Goal: Task Accomplishment & Management: Manage account settings

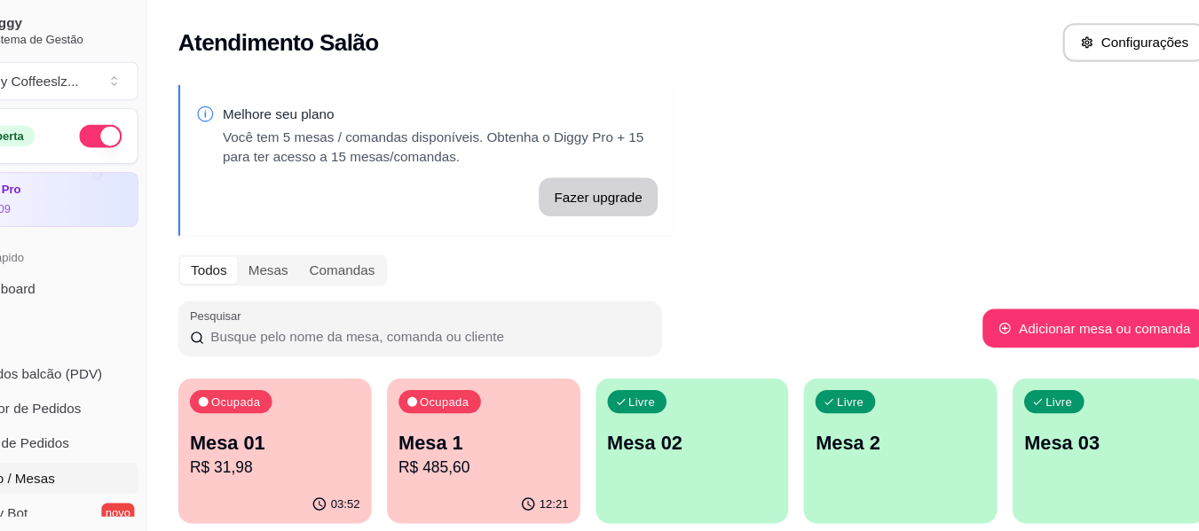
click at [674, 444] on div "Livre Mesa 02" at bounding box center [698, 404] width 177 height 112
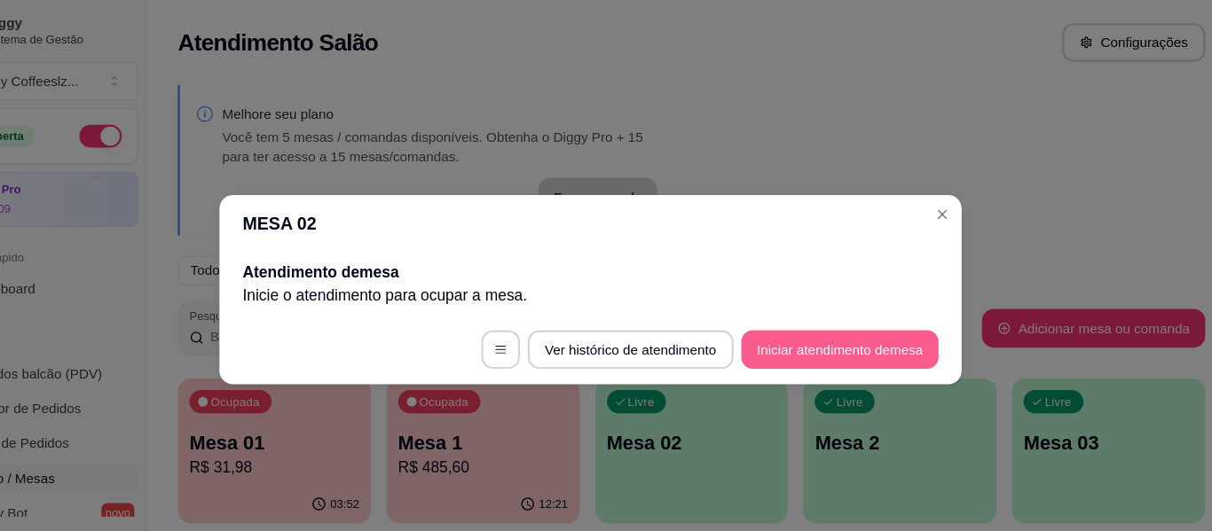
click at [800, 314] on button "Iniciar atendimento de mesa" at bounding box center [834, 320] width 181 height 35
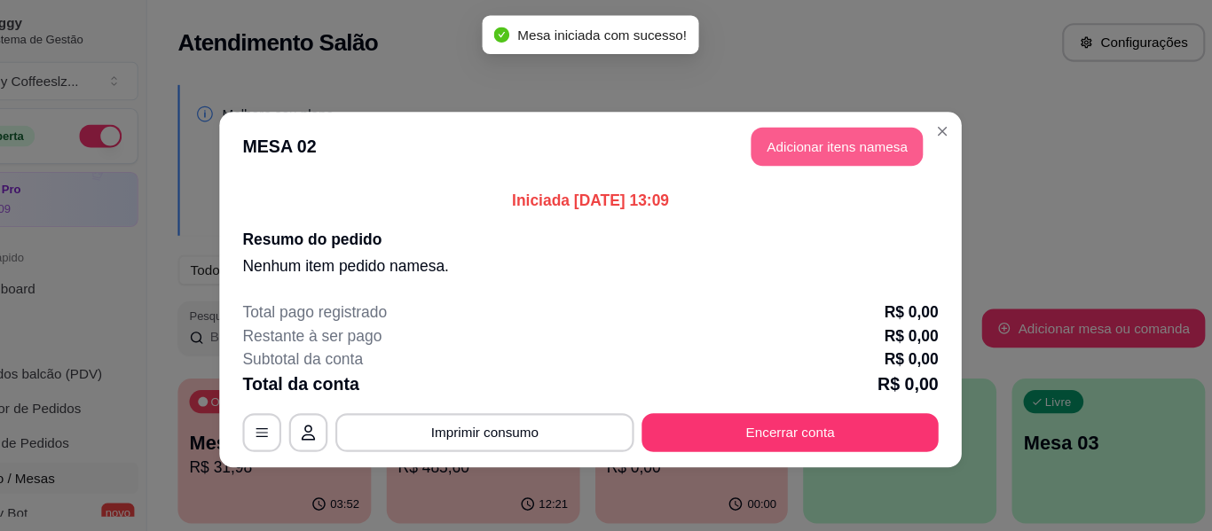
click at [775, 123] on button "Adicionar itens na mesa" at bounding box center [832, 134] width 158 height 35
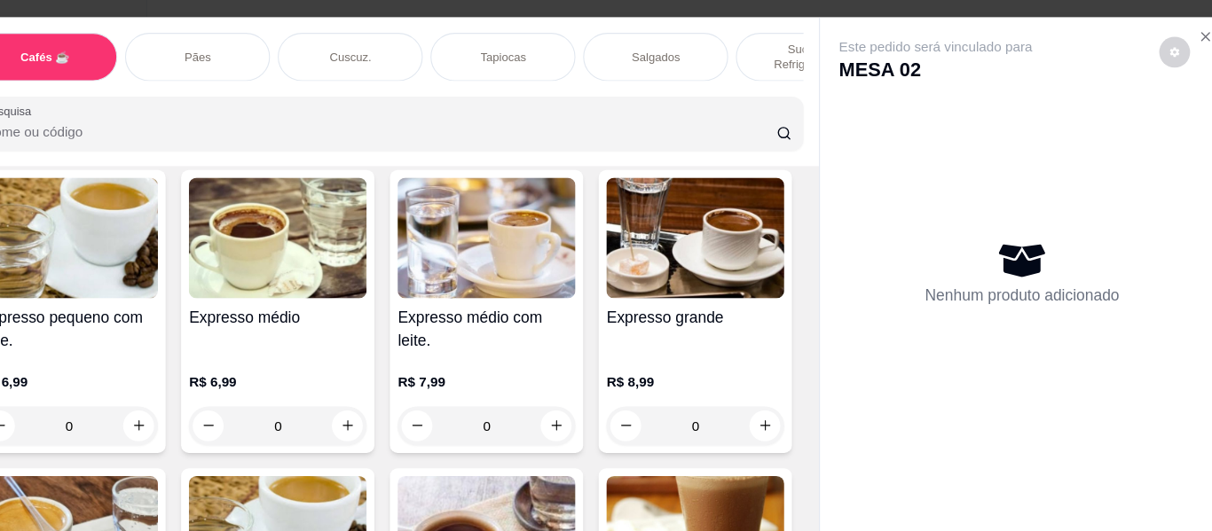
scroll to position [1222, 0]
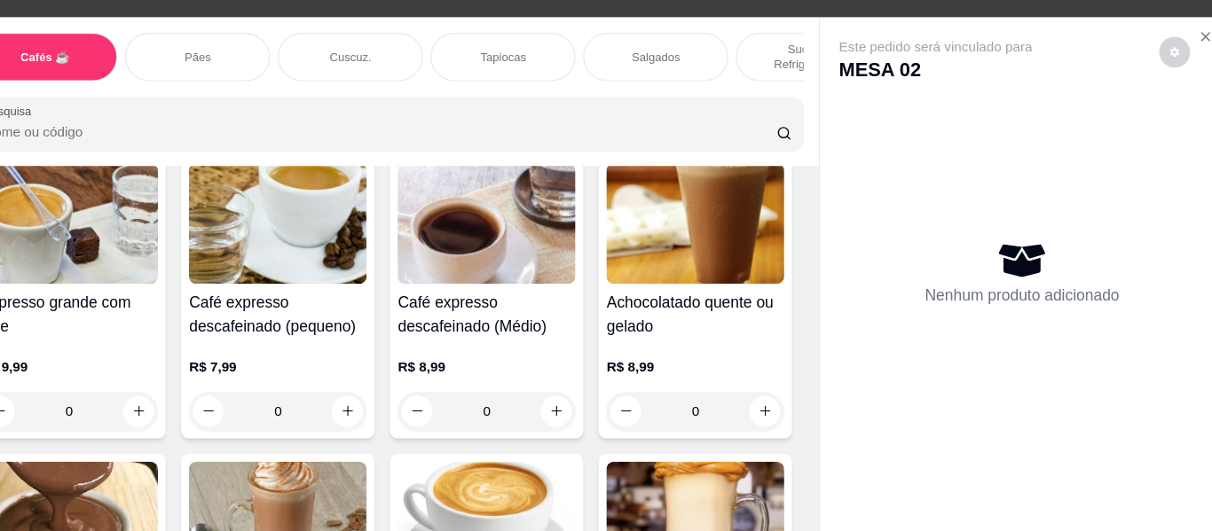
click at [633, 30] on div "Salgados" at bounding box center [665, 52] width 133 height 44
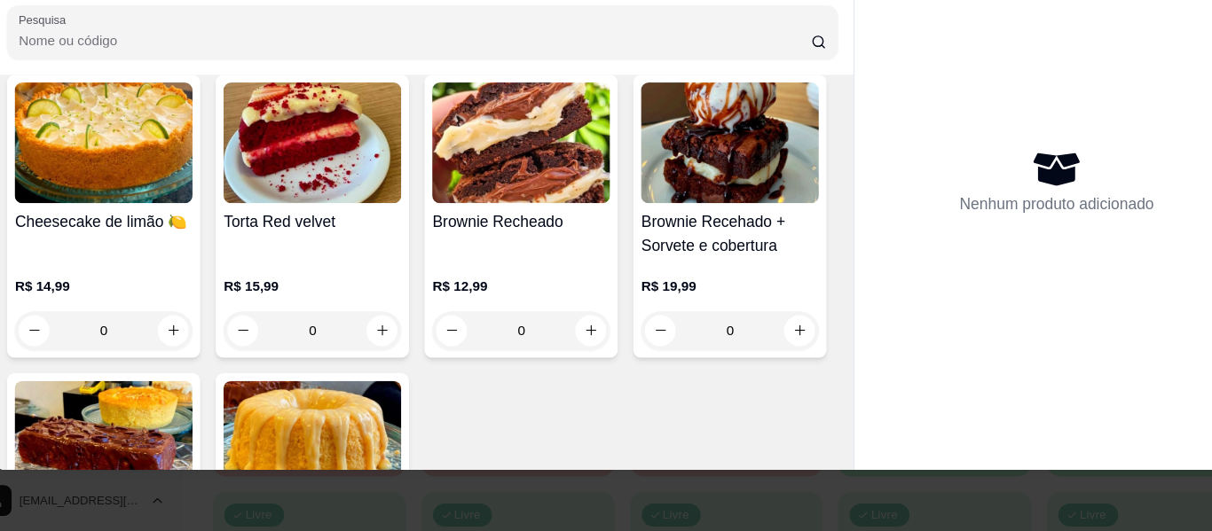
scroll to position [8224, 0]
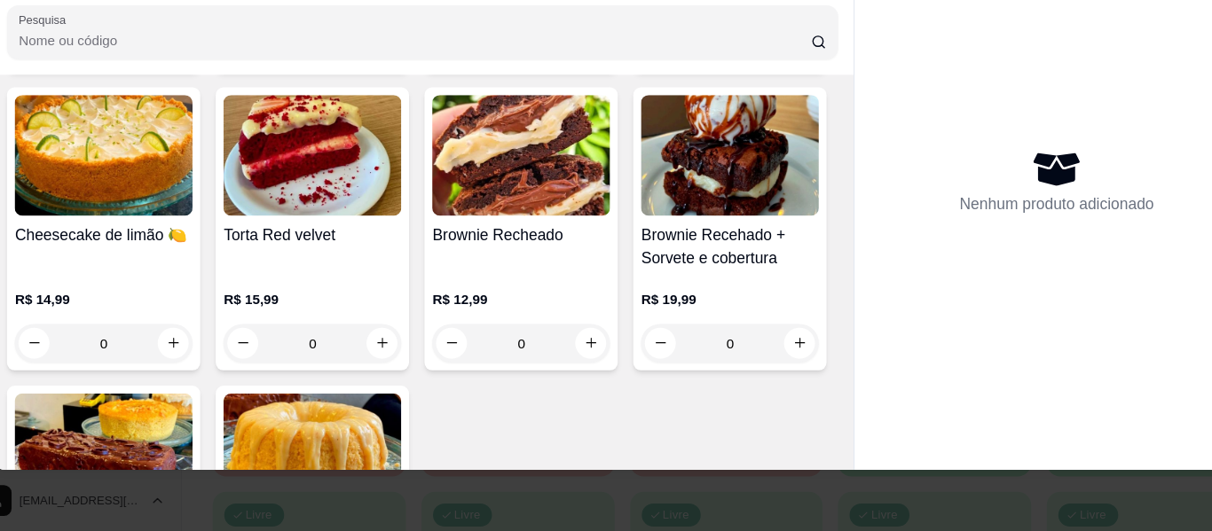
type input "1"
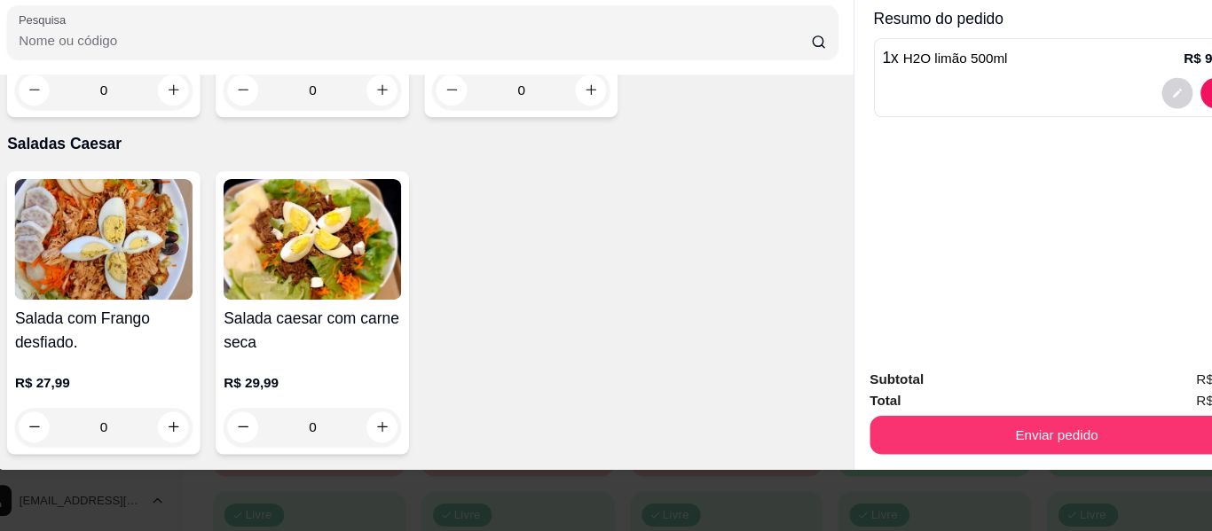
scroll to position [10830, 0]
type input "1"
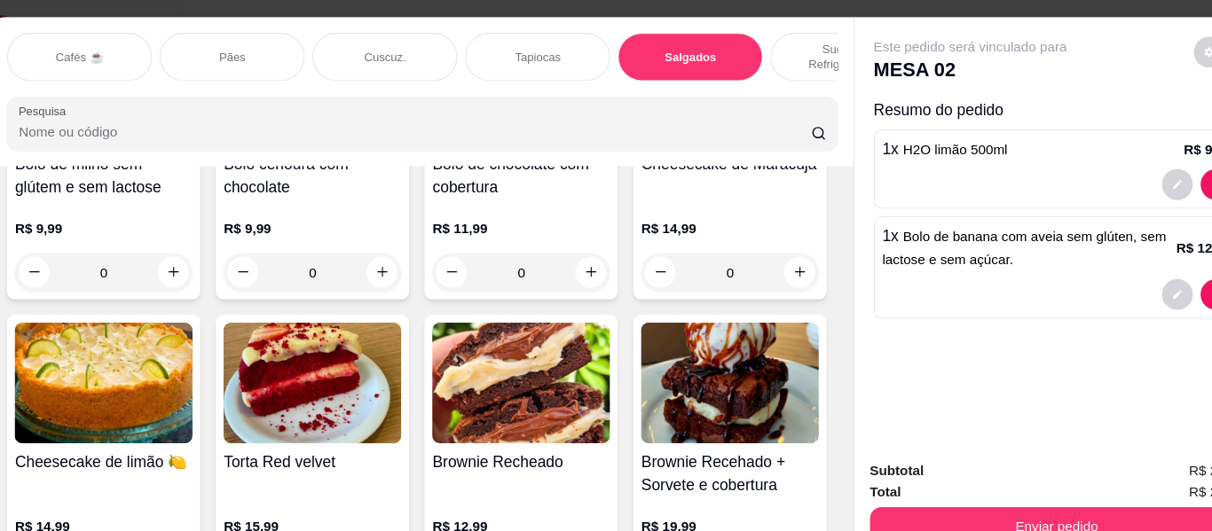
scroll to position [7977, 0]
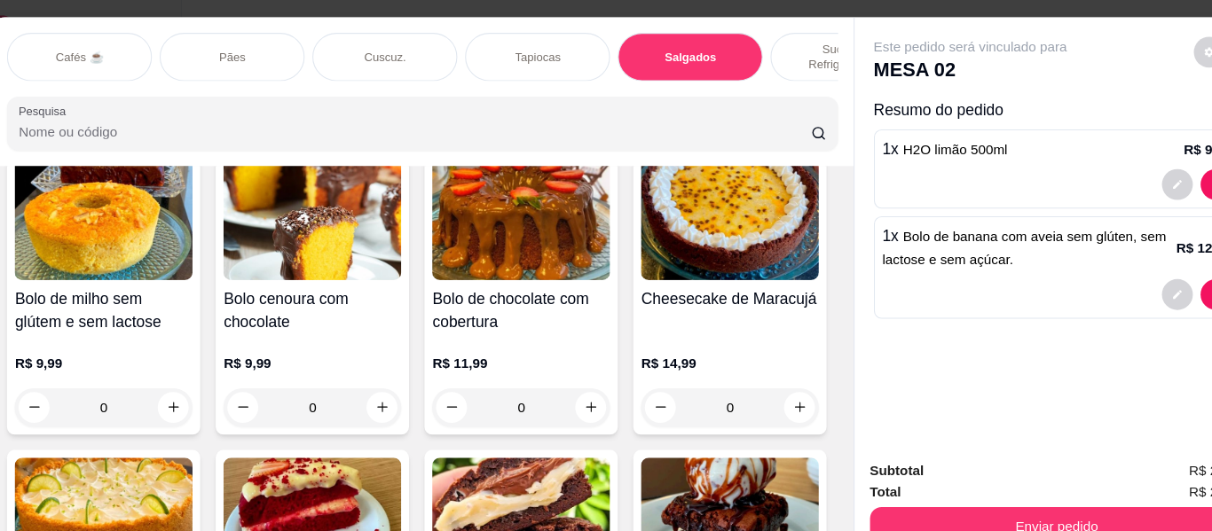
click at [539, 36] on div "Tapiocas" at bounding box center [525, 52] width 133 height 44
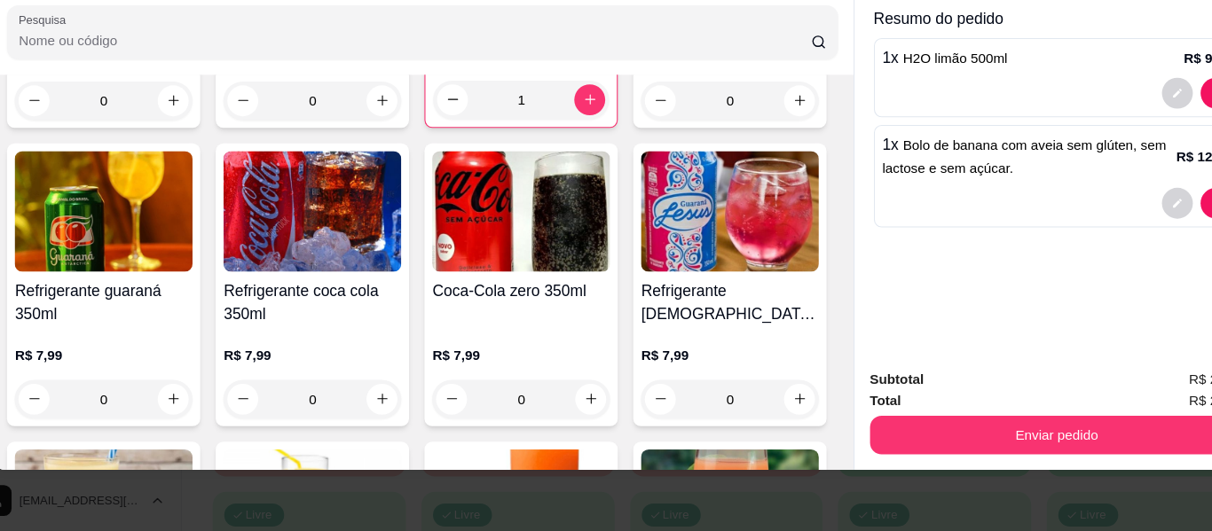
scroll to position [6677, 0]
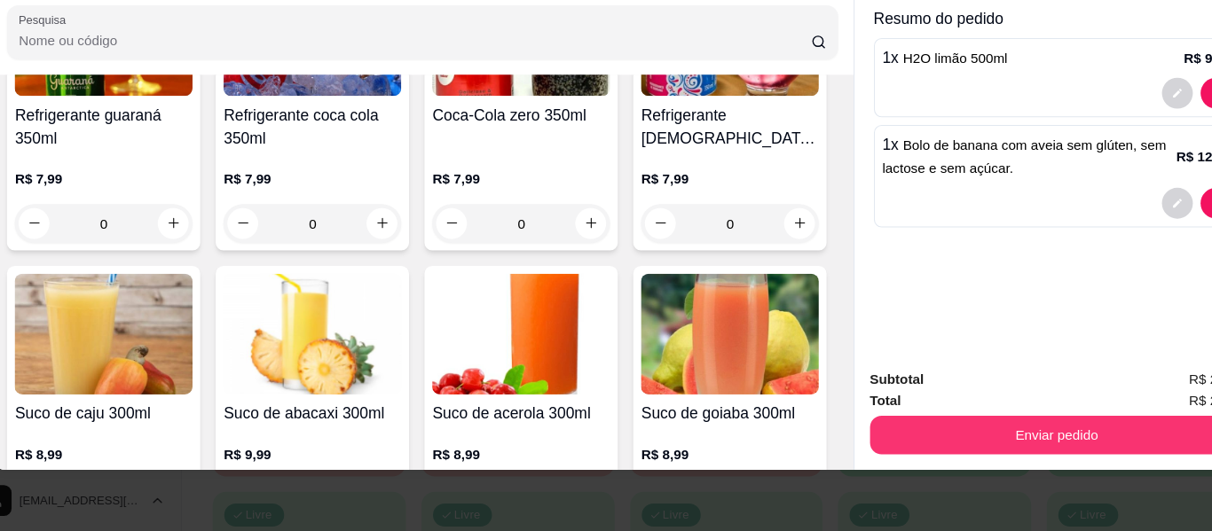
type input "1"
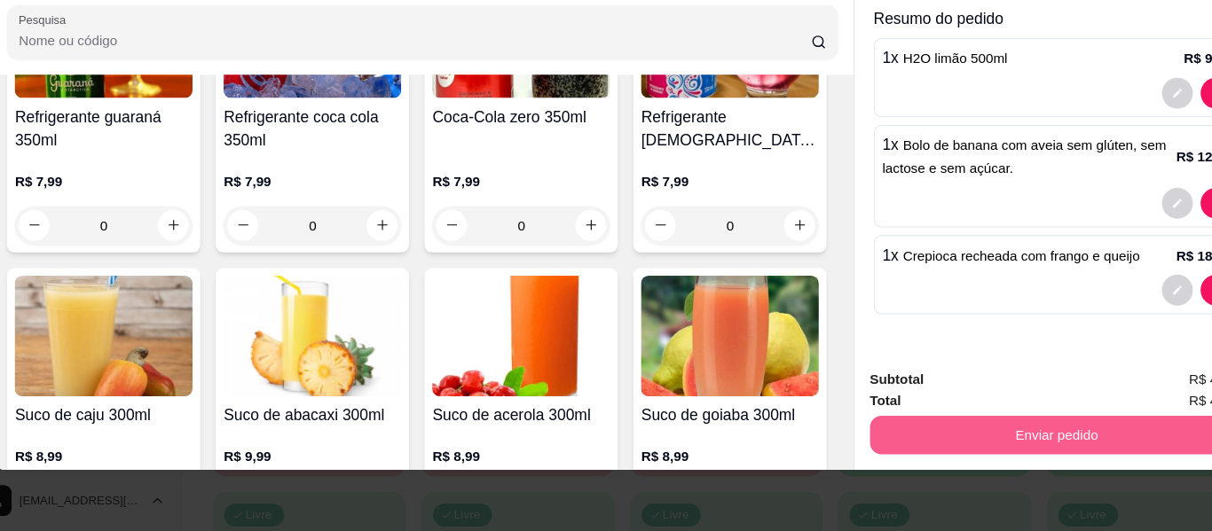
click at [902, 437] on button "Enviar pedido" at bounding box center [1001, 442] width 343 height 35
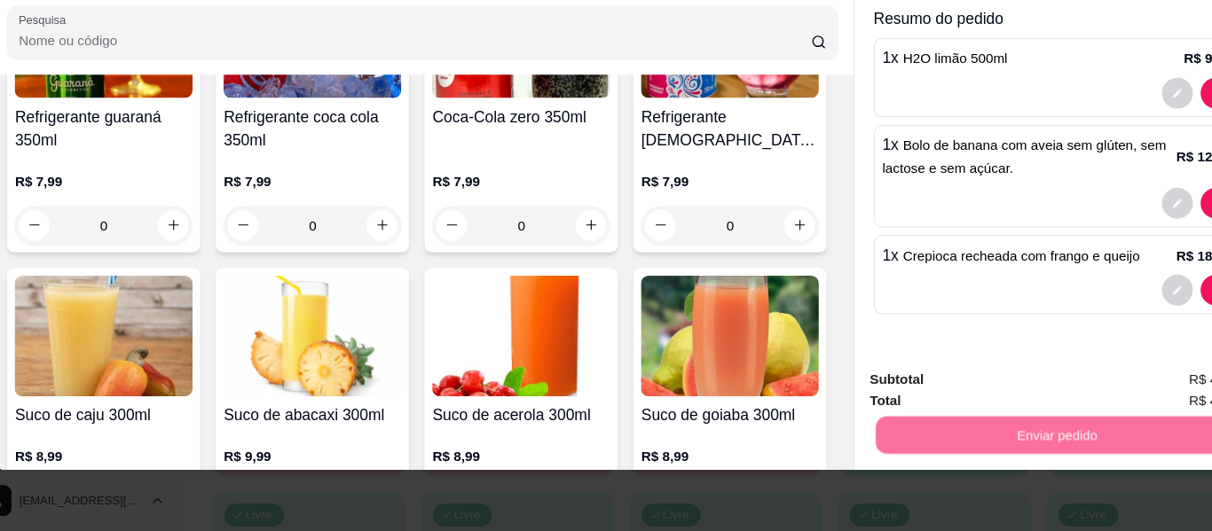
click at [904, 388] on button "Não registrar e enviar pedido" at bounding box center [882, 385] width 185 height 34
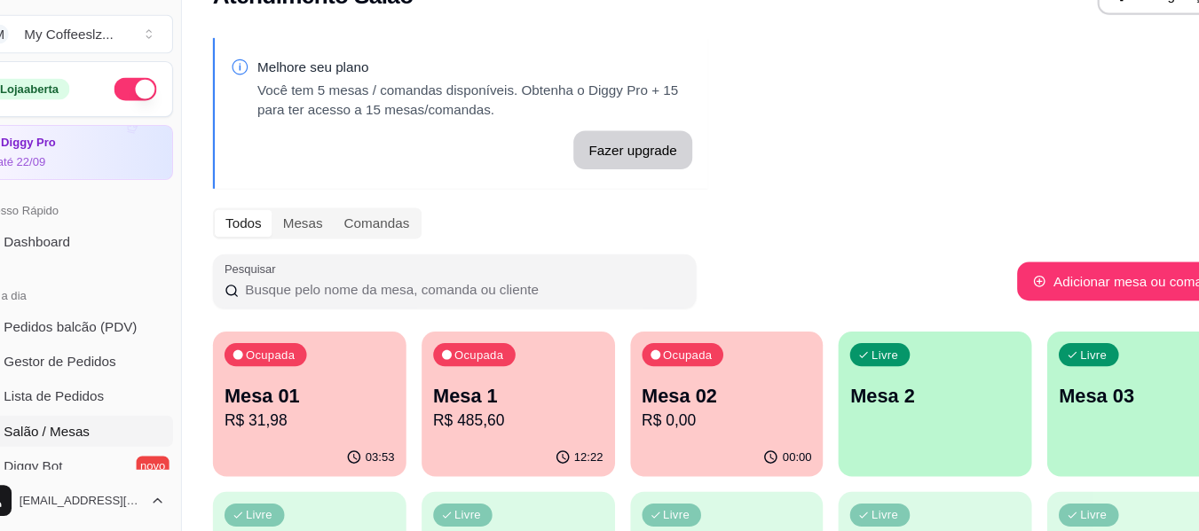
click at [916, 423] on div "Livre Mesa 2" at bounding box center [889, 404] width 177 height 112
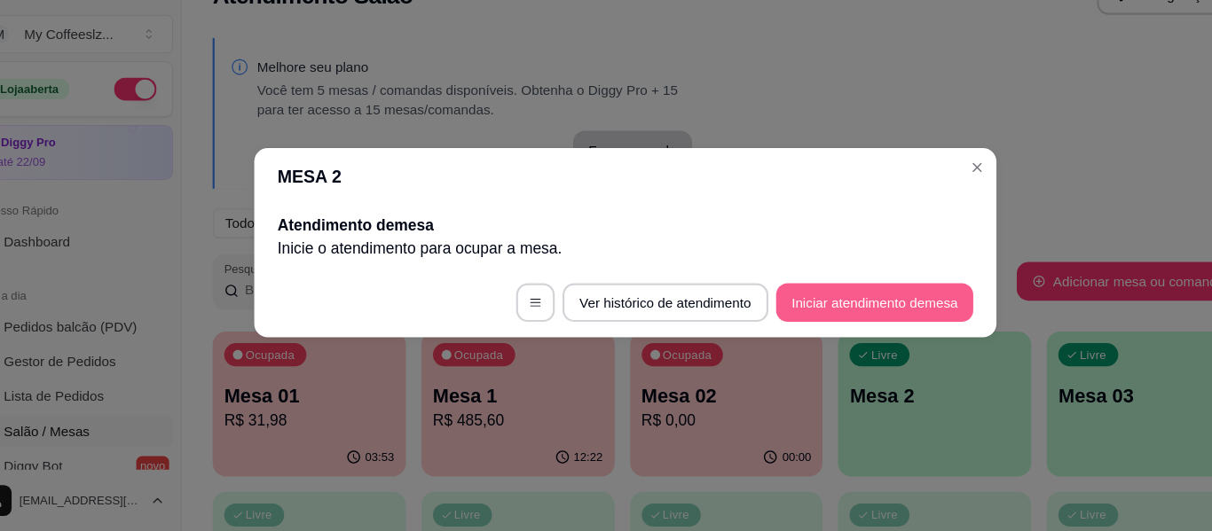
click at [778, 311] on button "Iniciar atendimento de mesa" at bounding box center [834, 320] width 181 height 35
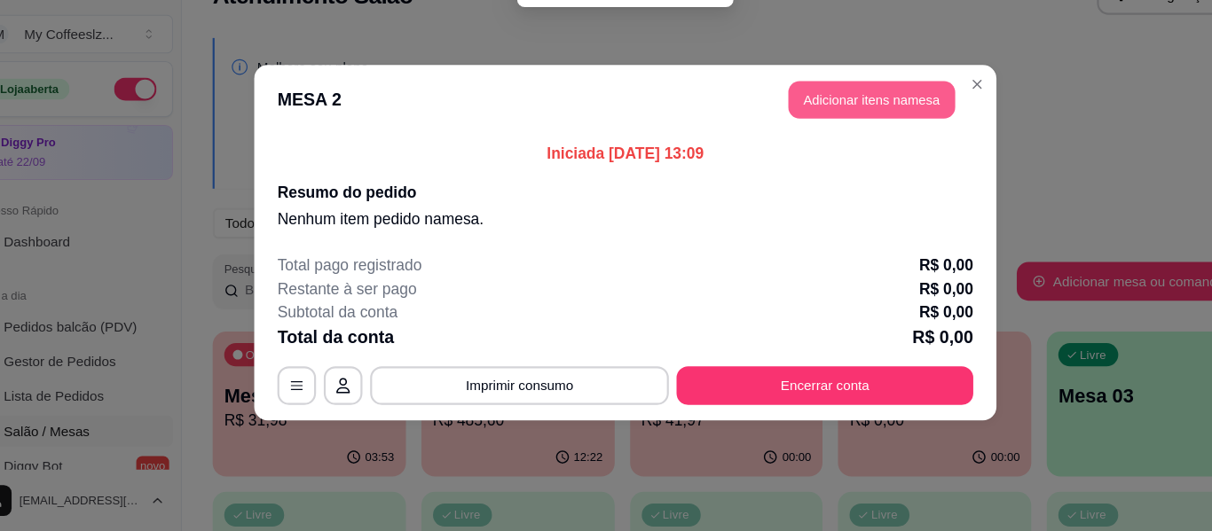
click at [778, 124] on button "Adicionar itens na mesa" at bounding box center [832, 134] width 153 height 35
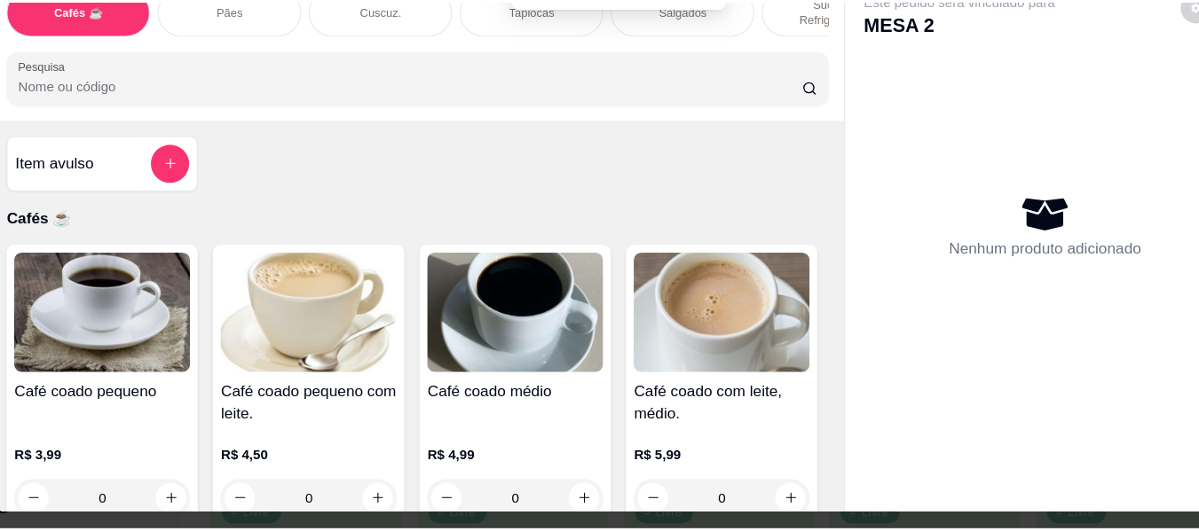
scroll to position [0, 0]
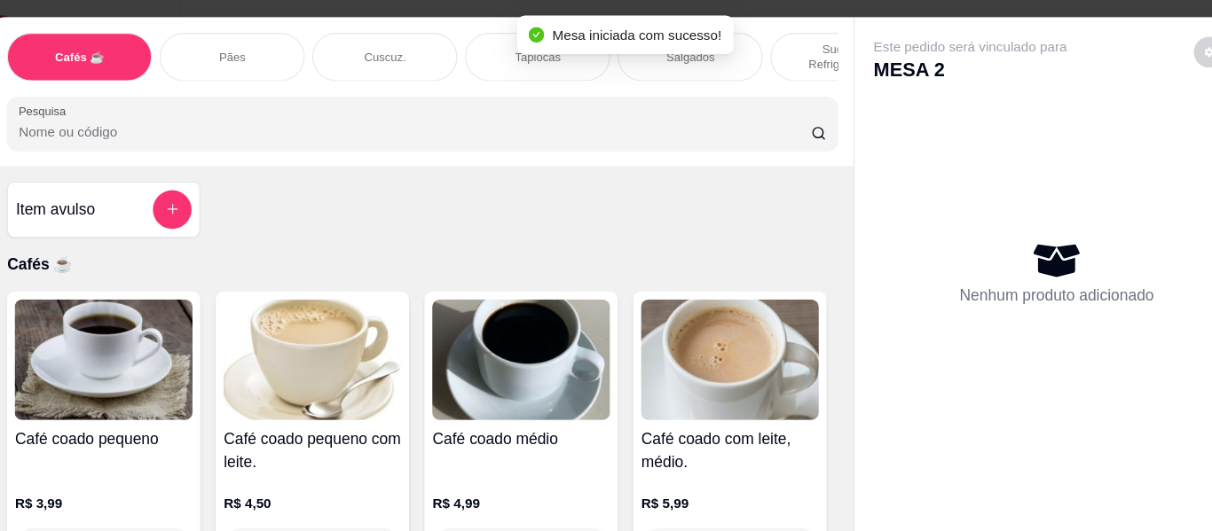
click at [712, 232] on p "Cafés ☕" at bounding box center [419, 242] width 762 height 21
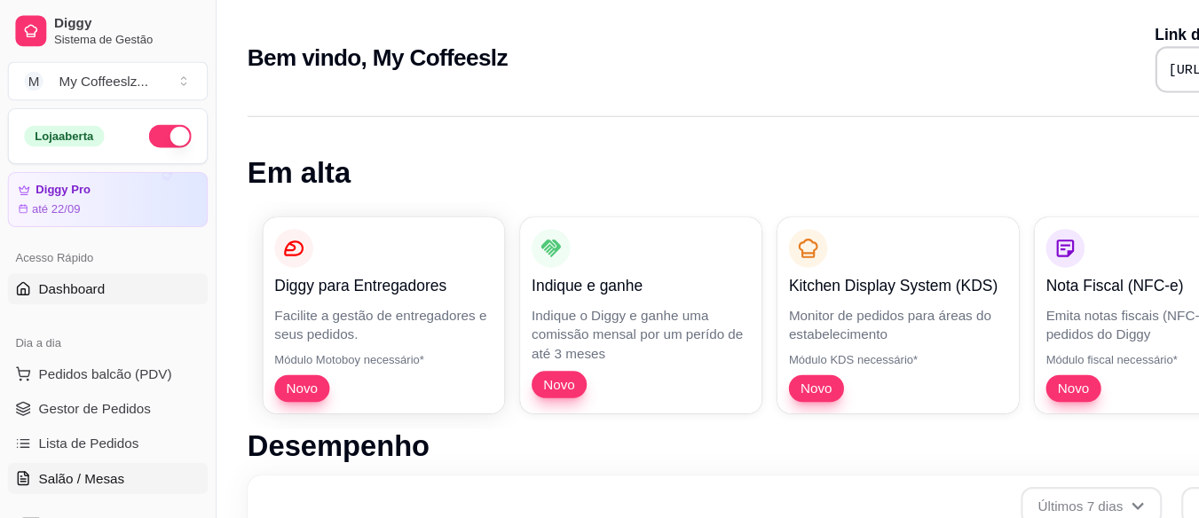
click at [119, 442] on link "Salão / Mesas" at bounding box center [99, 439] width 184 height 28
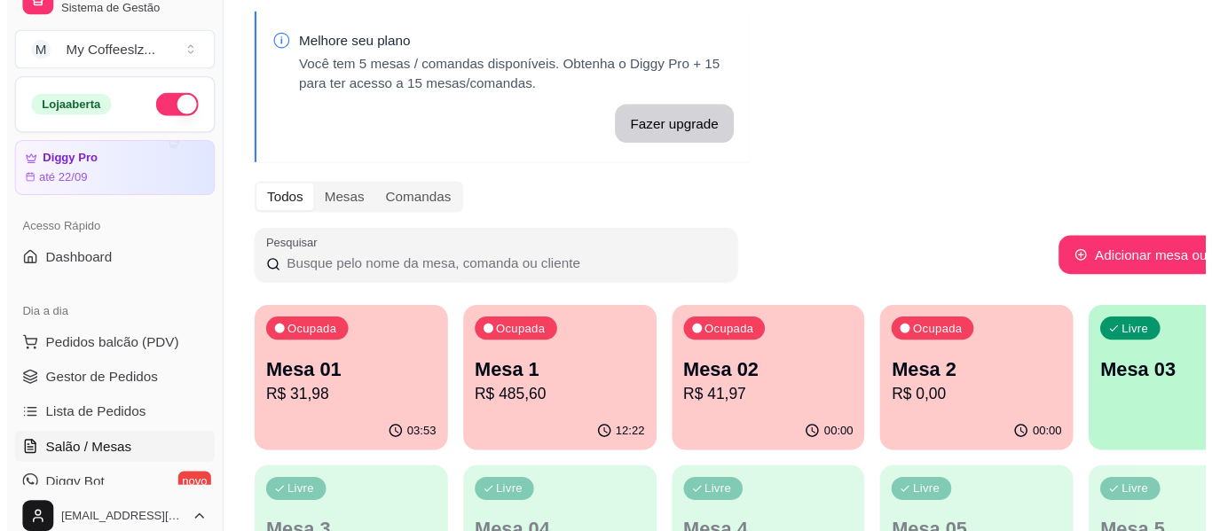
scroll to position [37, 0]
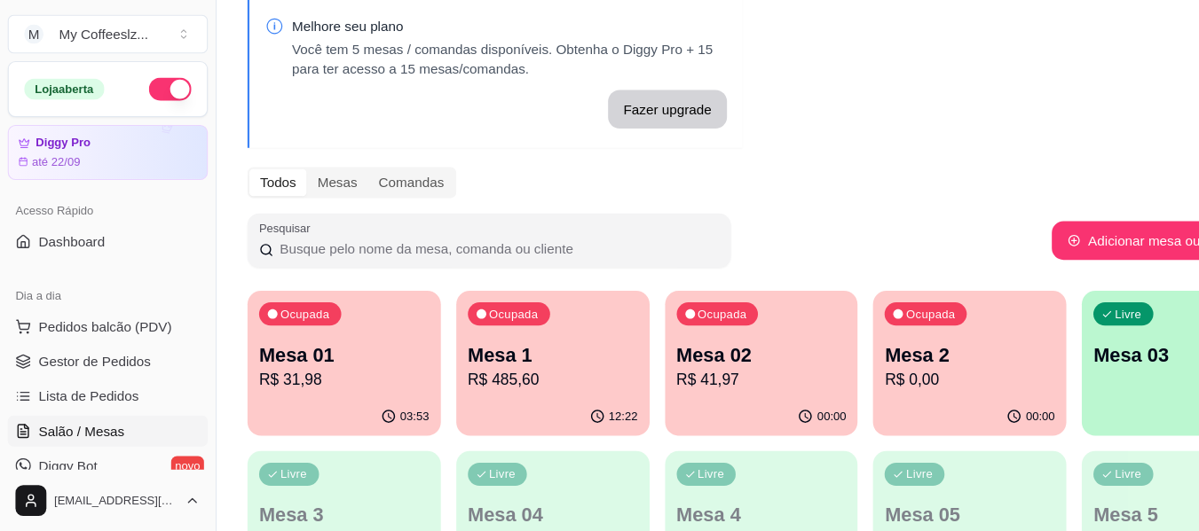
click at [258, 348] on div "Ocupada Mesa 01 R$ 31,98" at bounding box center [315, 360] width 177 height 98
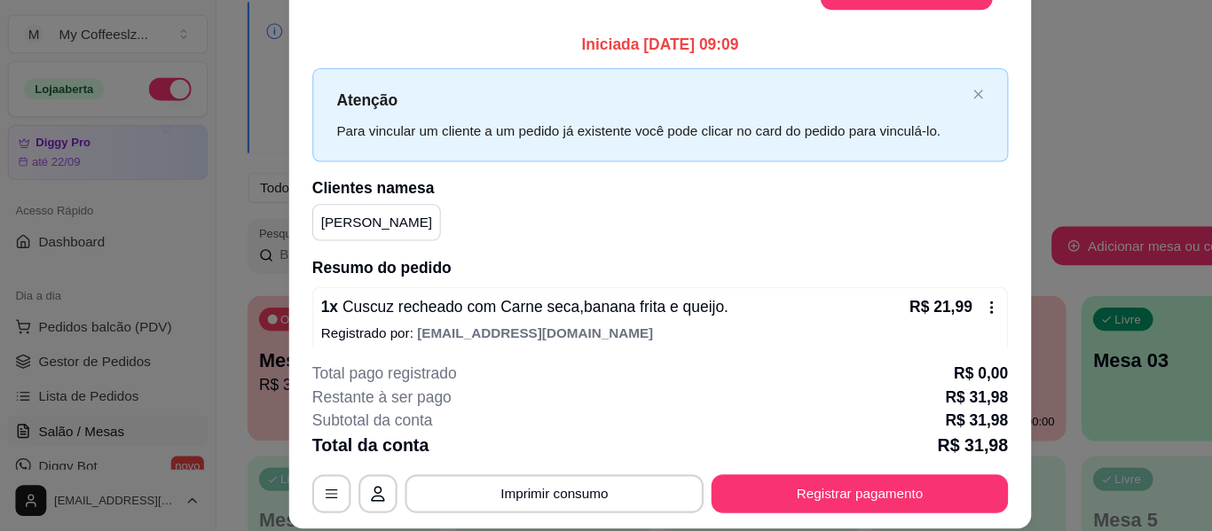
scroll to position [31, 0]
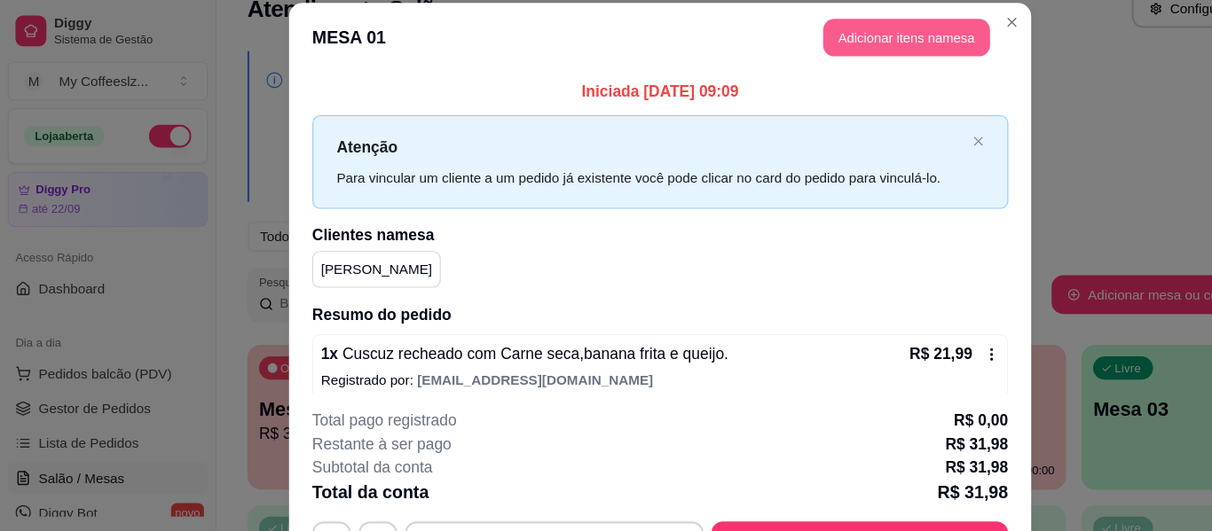
click at [846, 29] on button "Adicionar itens na mesa" at bounding box center [832, 35] width 153 height 35
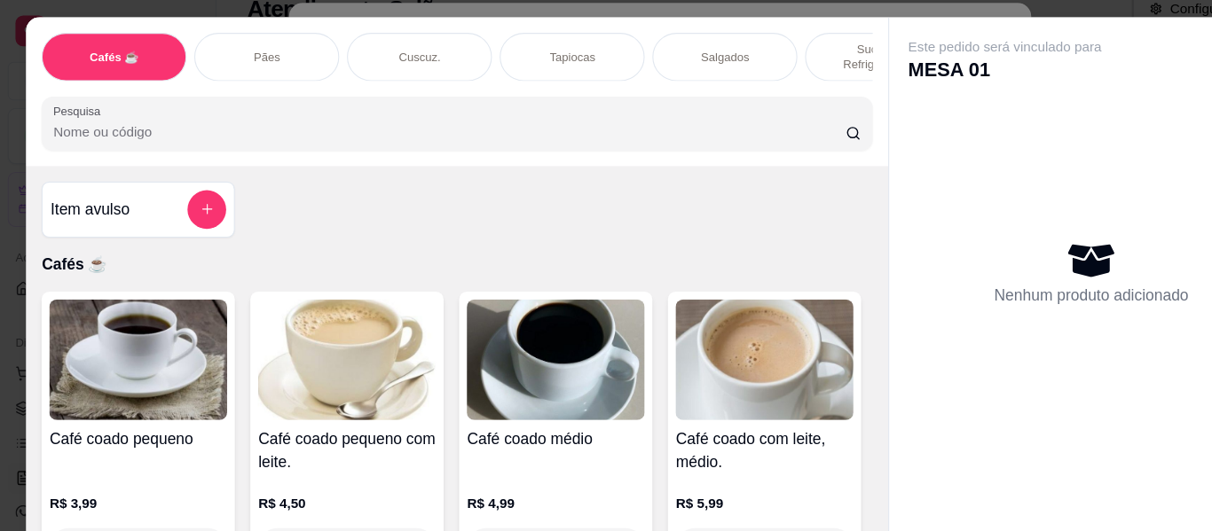
click at [539, 36] on div "Tapiocas" at bounding box center [525, 52] width 133 height 44
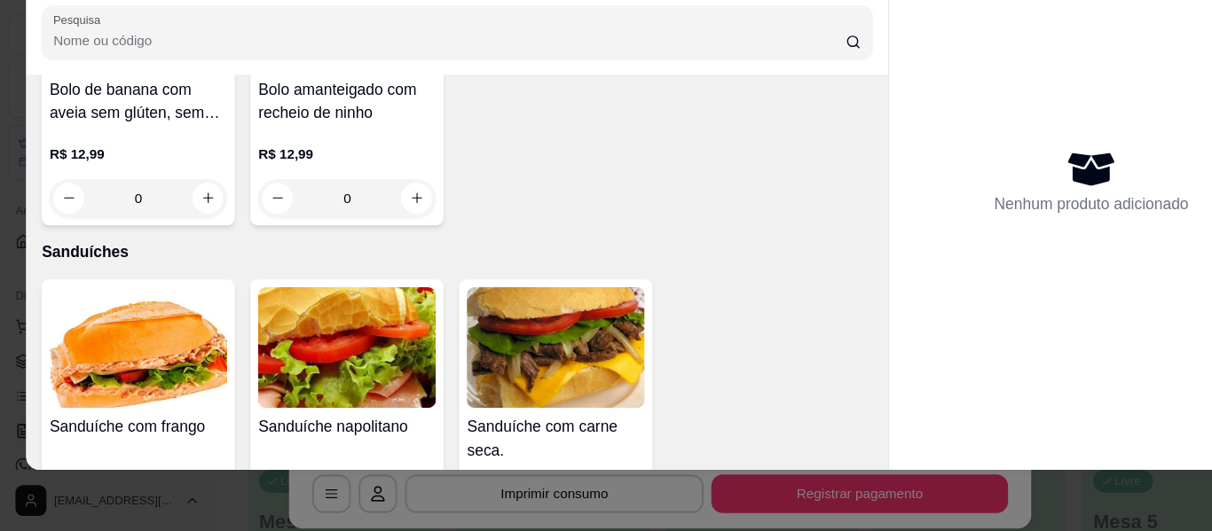
scroll to position [8224, 0]
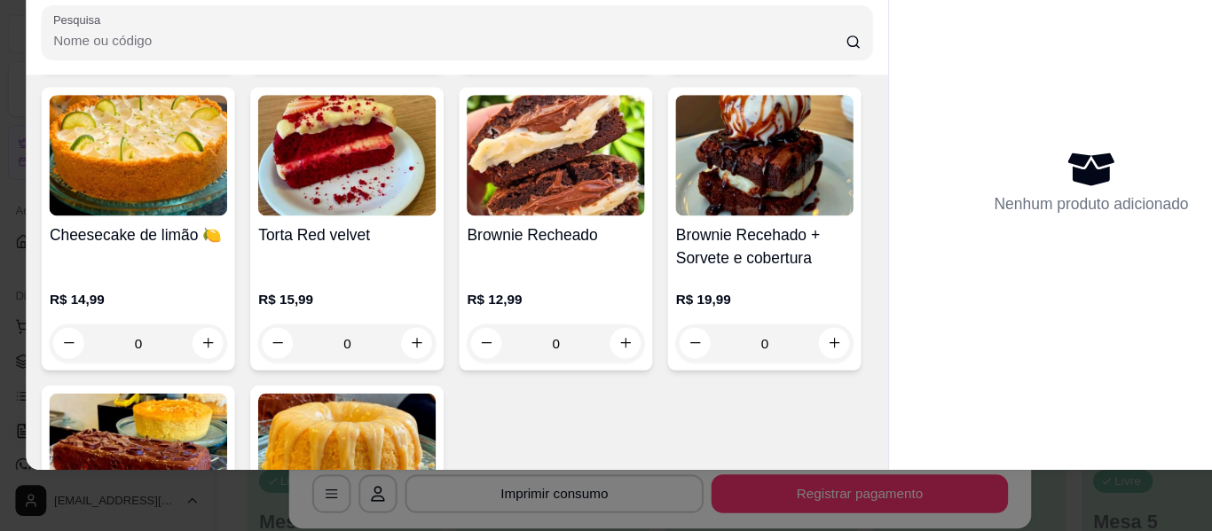
type input "1"
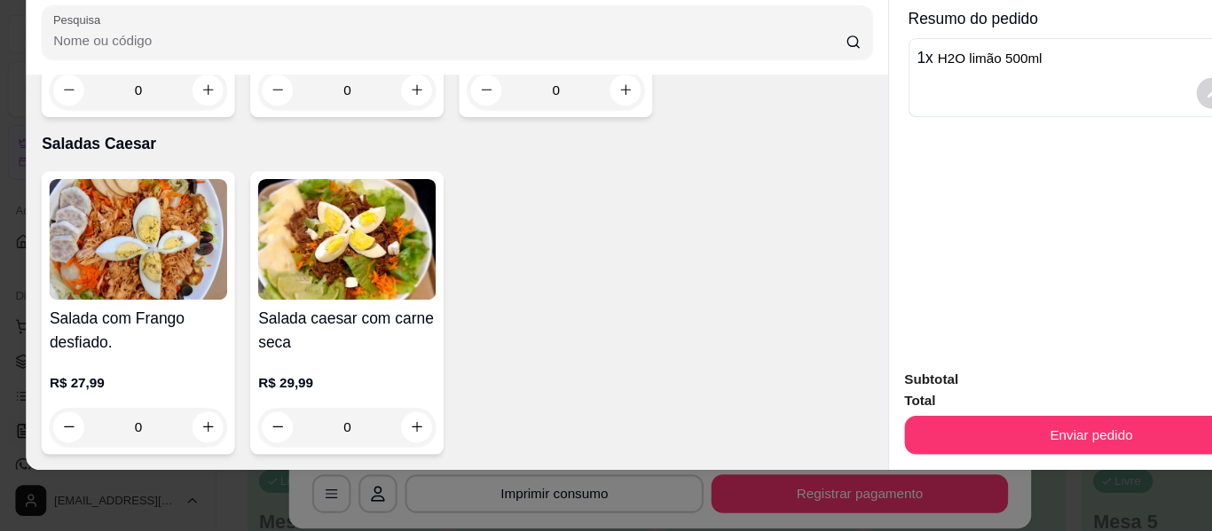
scroll to position [12133, 0]
click at [568, 133] on icon "increase-product-quantity" at bounding box center [574, 126] width 13 height 13
type input "1"
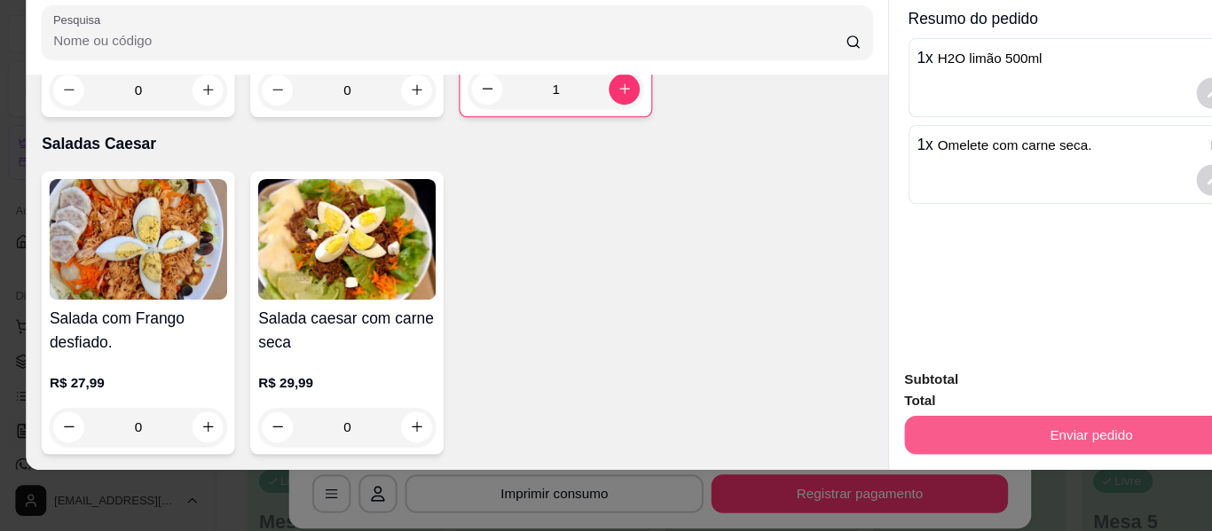
click at [889, 429] on button "Enviar pedido" at bounding box center [1001, 442] width 343 height 35
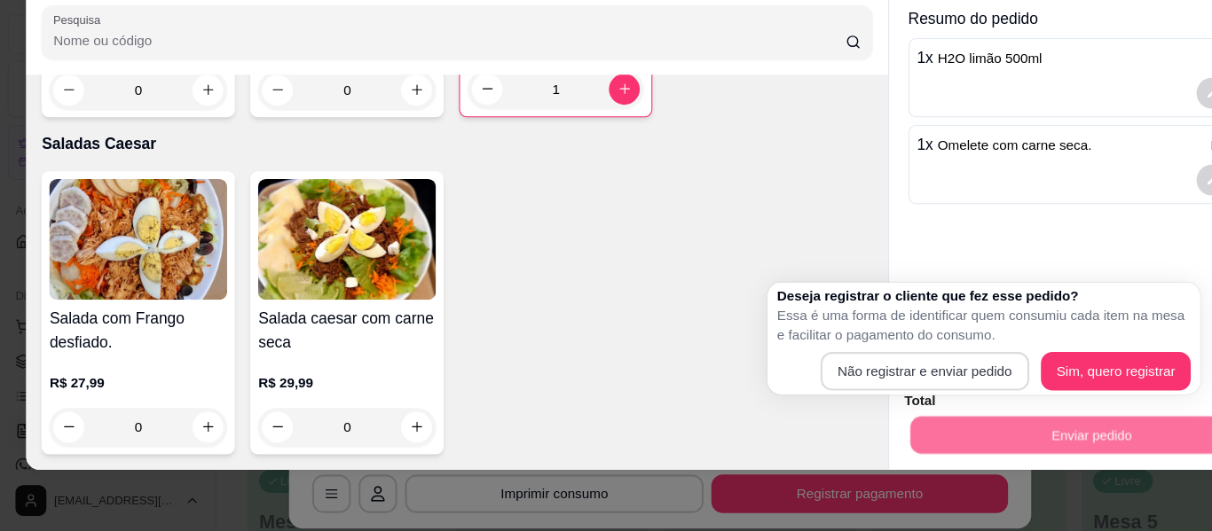
click at [883, 380] on button "Não registrar e enviar pedido" at bounding box center [849, 383] width 193 height 35
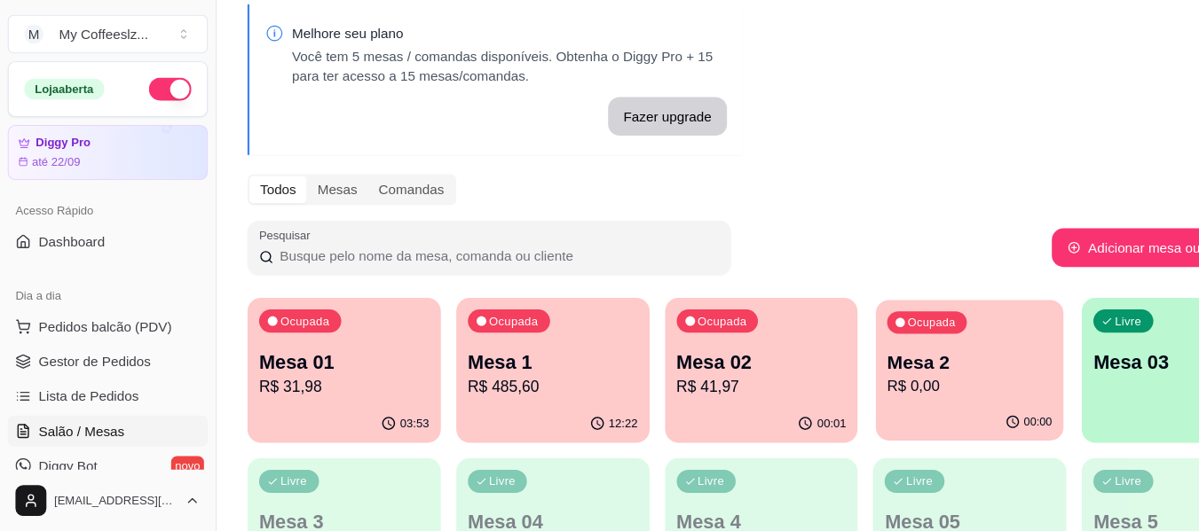
click at [893, 418] on div "00:00" at bounding box center [890, 431] width 172 height 34
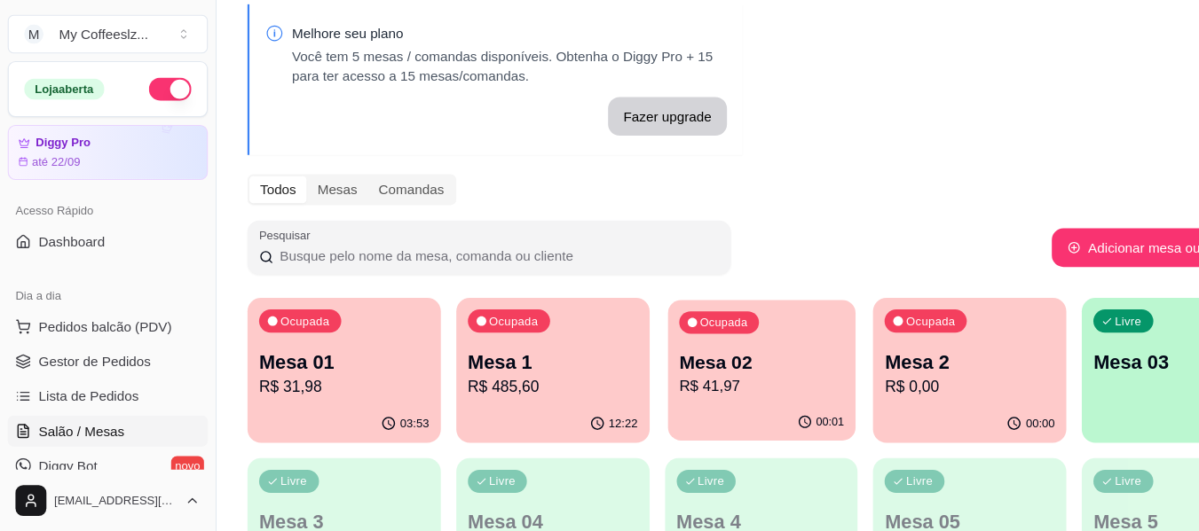
click at [741, 397] on p "R$ 41,97" at bounding box center [699, 398] width 152 height 20
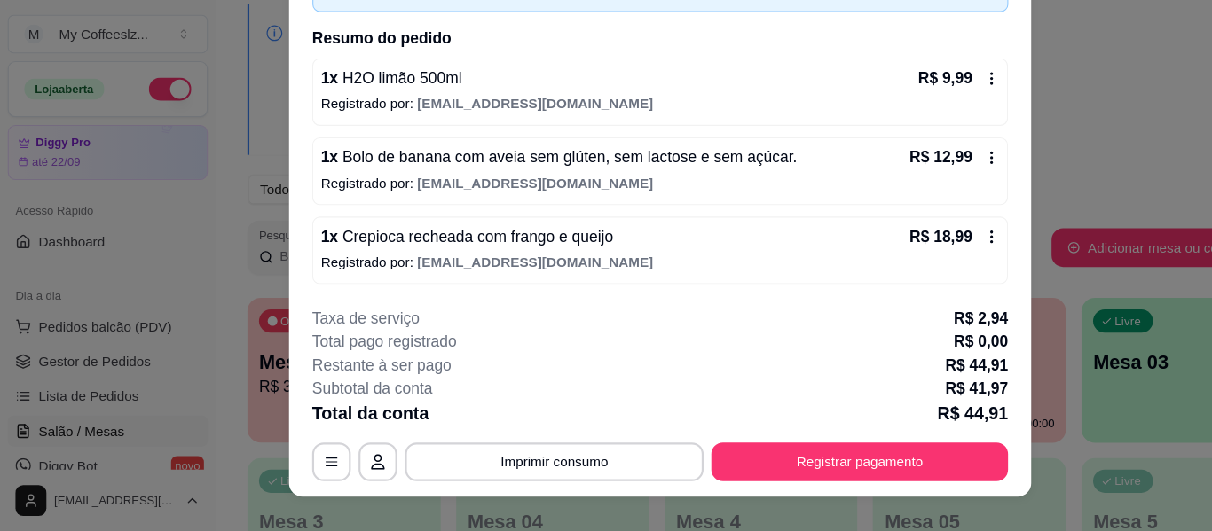
scroll to position [54, 0]
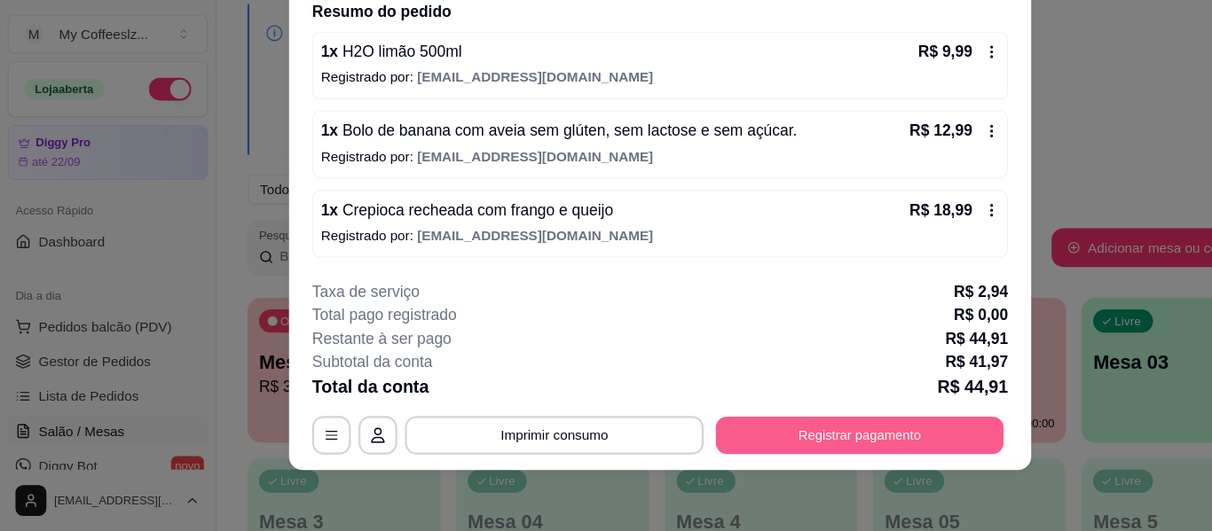
click at [693, 431] on button "Registrar pagamento" at bounding box center [789, 443] width 264 height 35
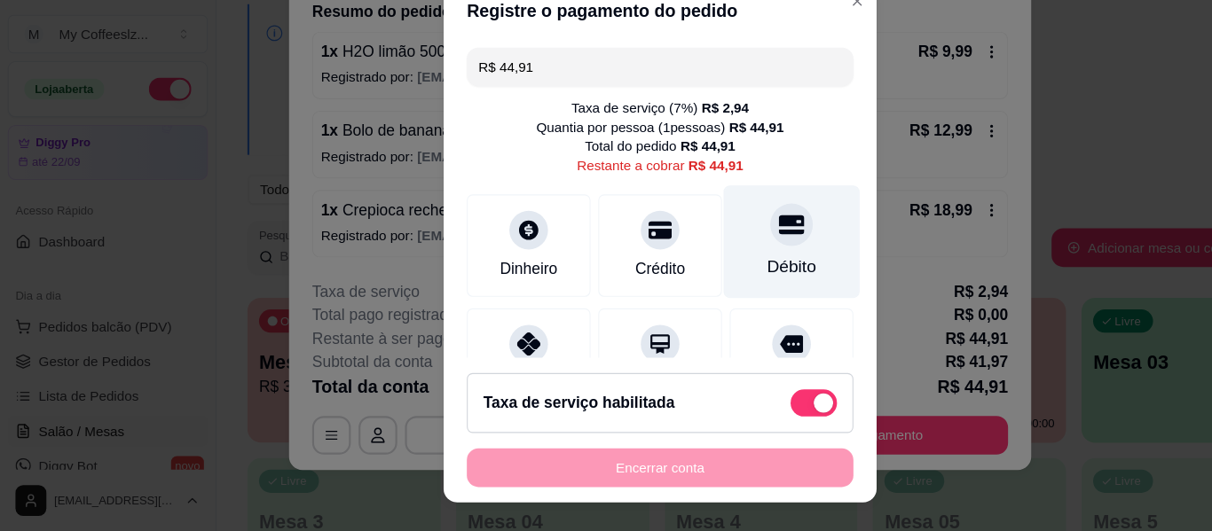
click at [667, 280] on div "Débito" at bounding box center [727, 266] width 125 height 104
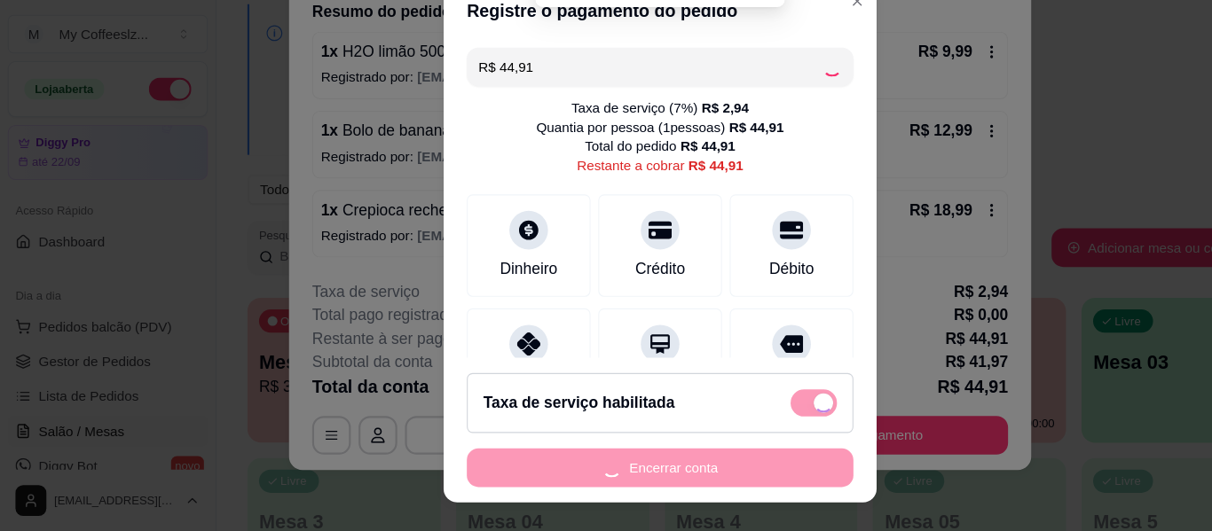
type input "R$ 0,00"
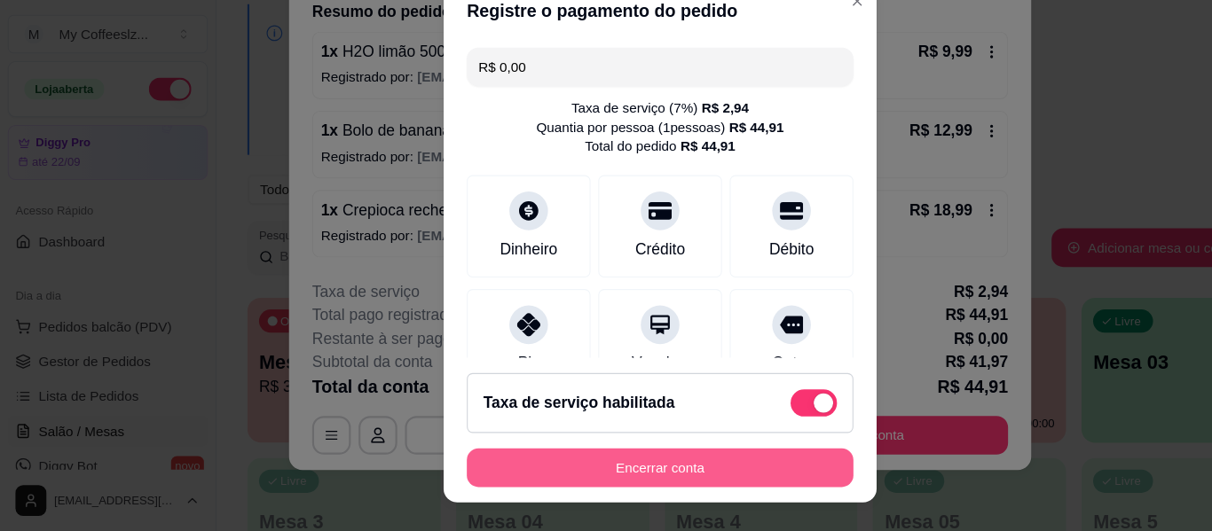
click at [595, 466] on button "Encerrar conta" at bounding box center [606, 472] width 355 height 35
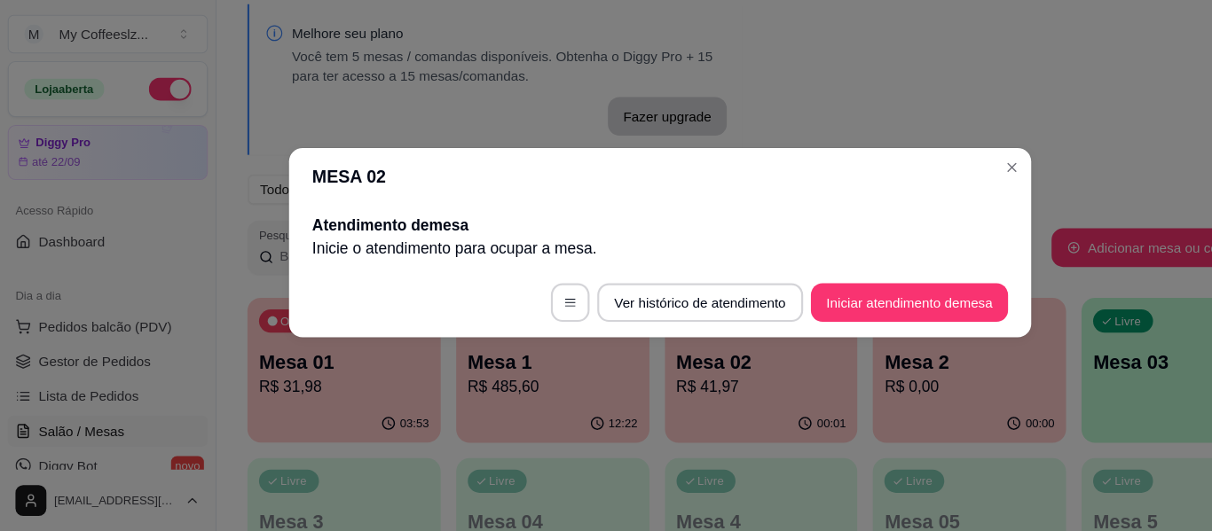
scroll to position [0, 0]
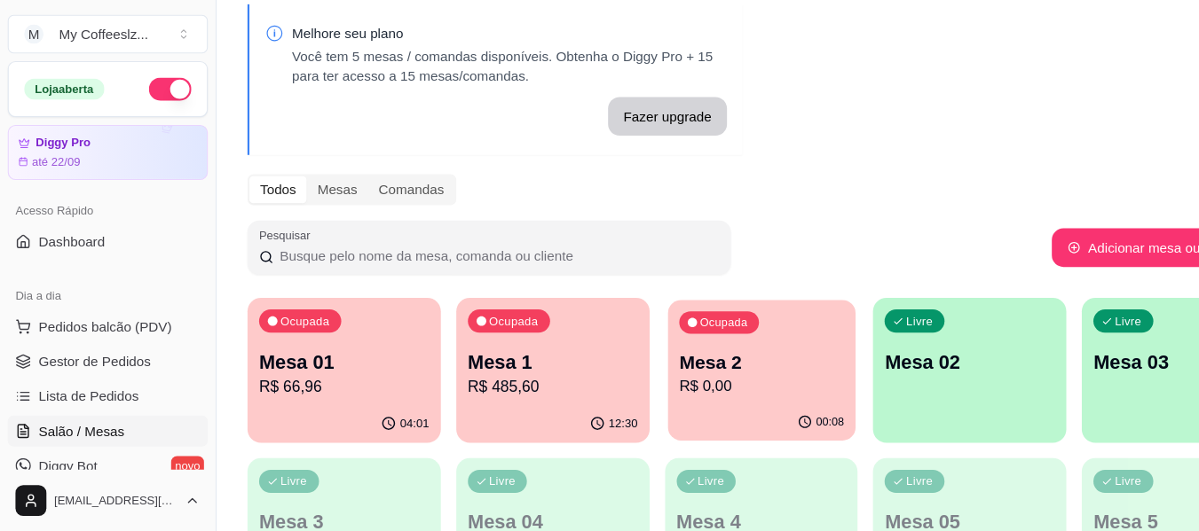
click at [714, 400] on p "R$ 0,00" at bounding box center [699, 398] width 152 height 20
click at [692, 389] on p "R$ 0,00" at bounding box center [699, 398] width 156 height 21
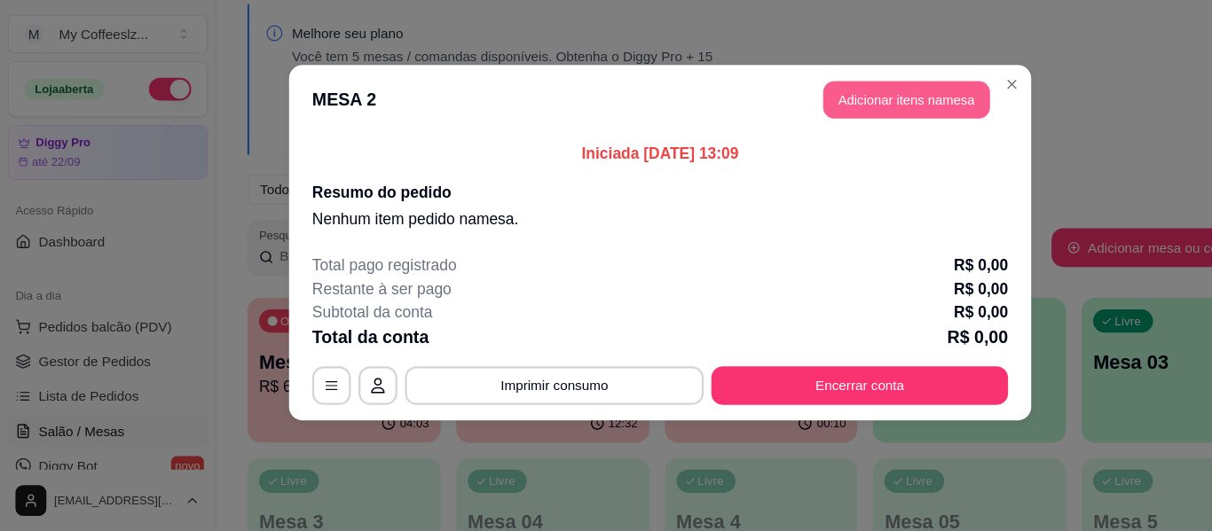
click at [824, 136] on button "Adicionar itens na mesa" at bounding box center [832, 134] width 153 height 35
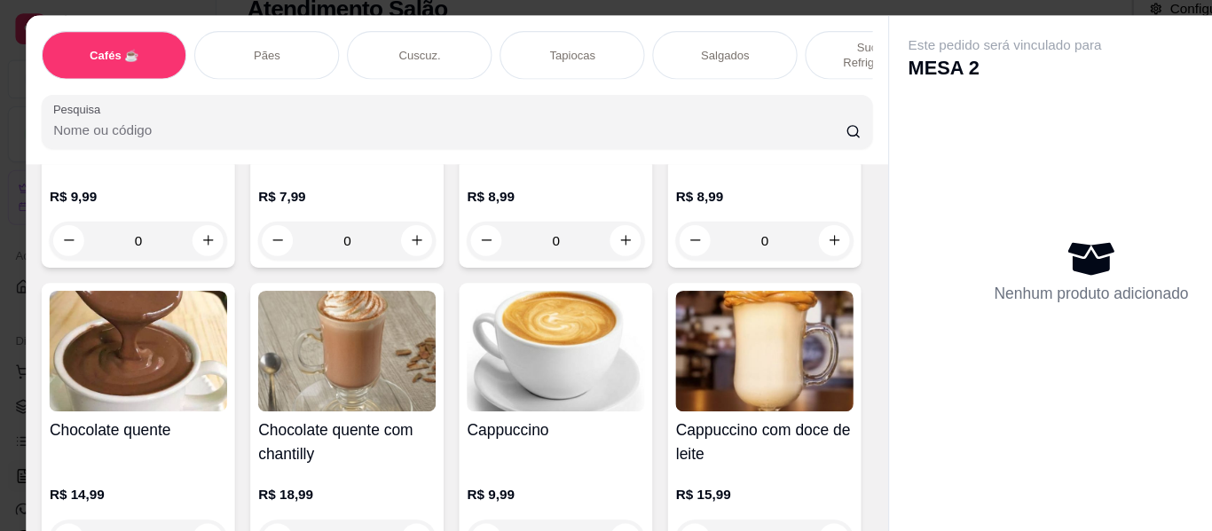
scroll to position [1385, 0]
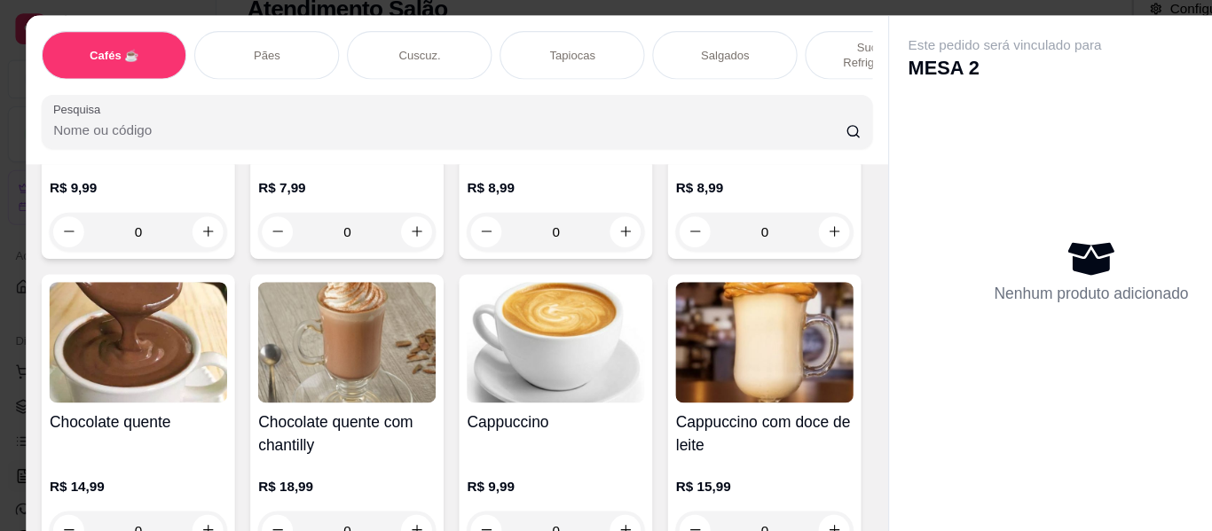
click at [488, 36] on div "Tapiocas" at bounding box center [525, 52] width 133 height 44
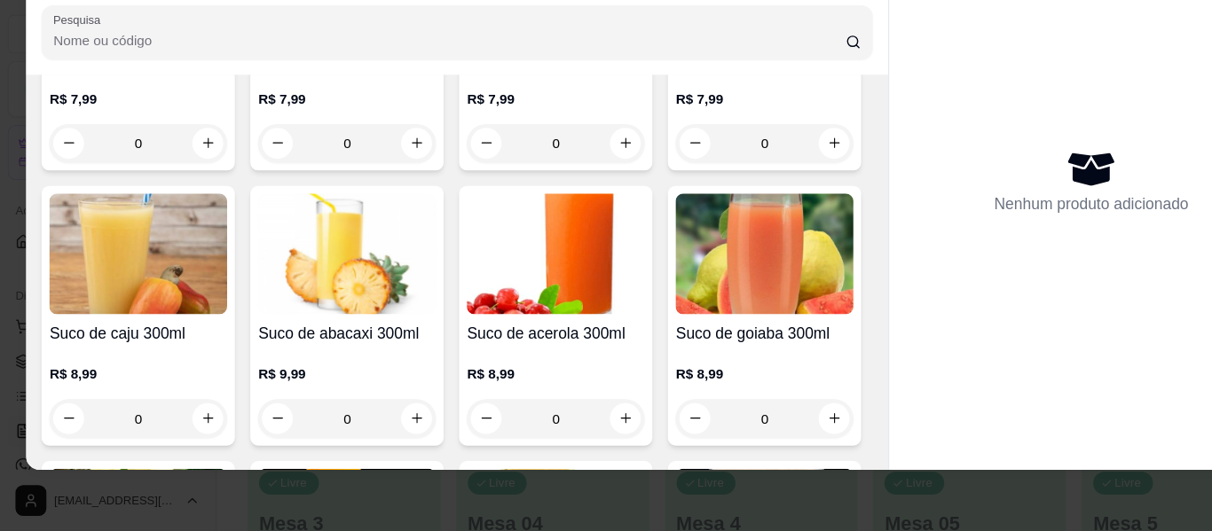
scroll to position [6676, 0]
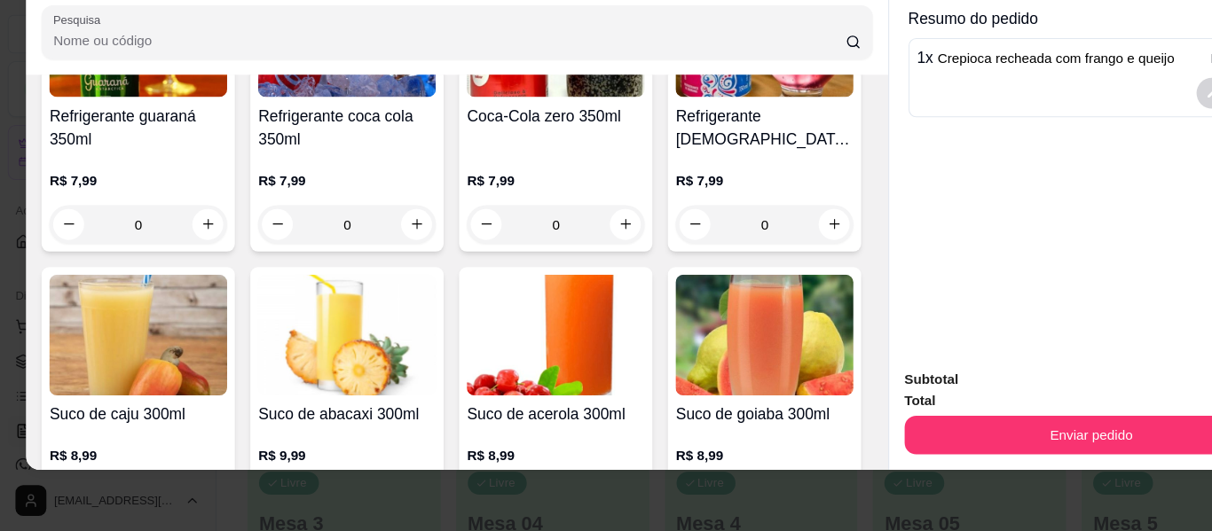
type input "1"
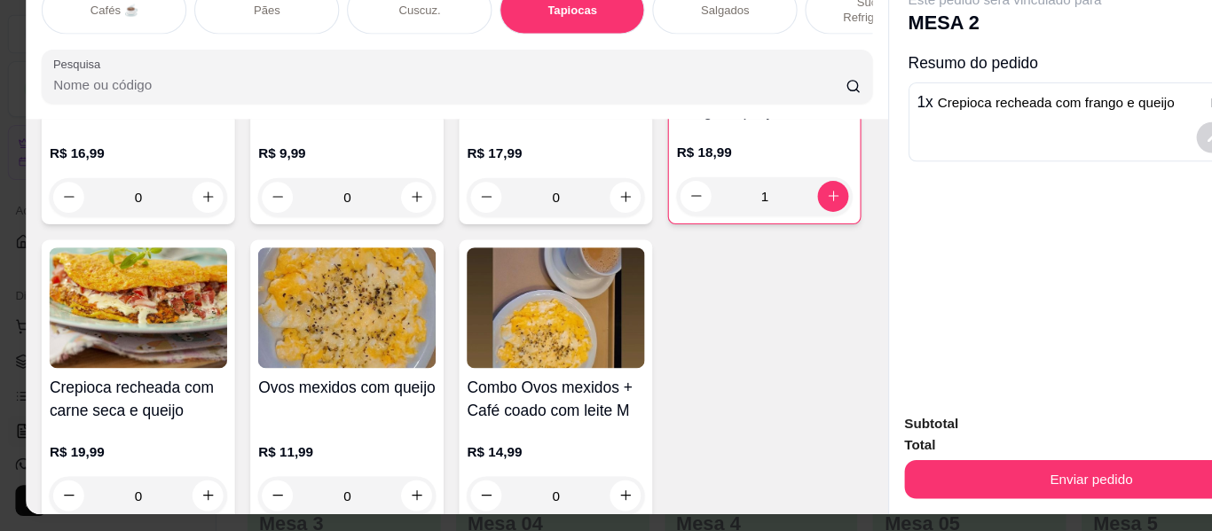
scroll to position [28, 0]
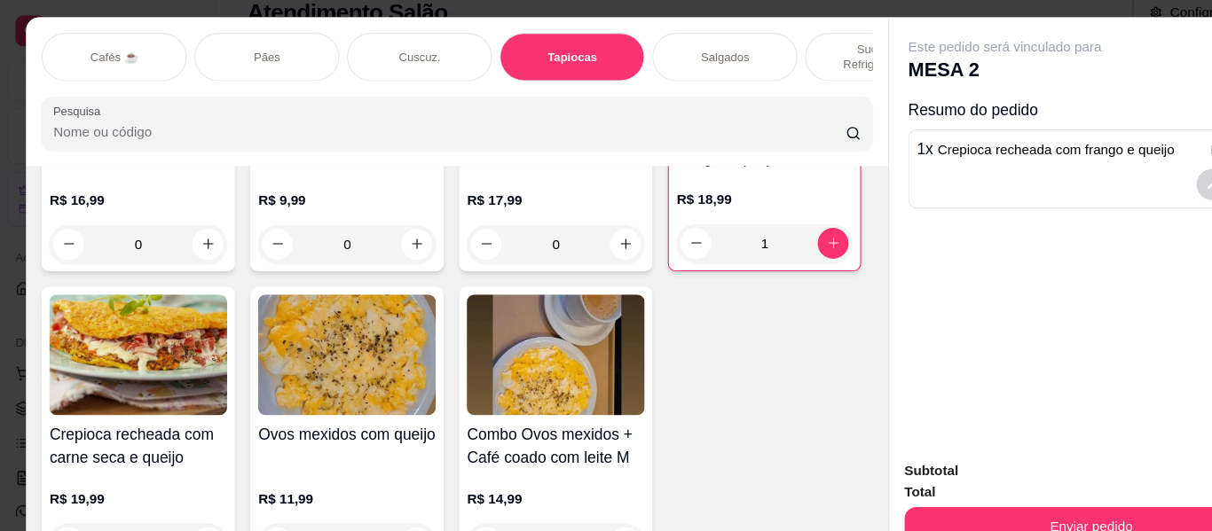
click at [758, 38] on p "Sucos e Refrigerantes" at bounding box center [805, 52] width 103 height 28
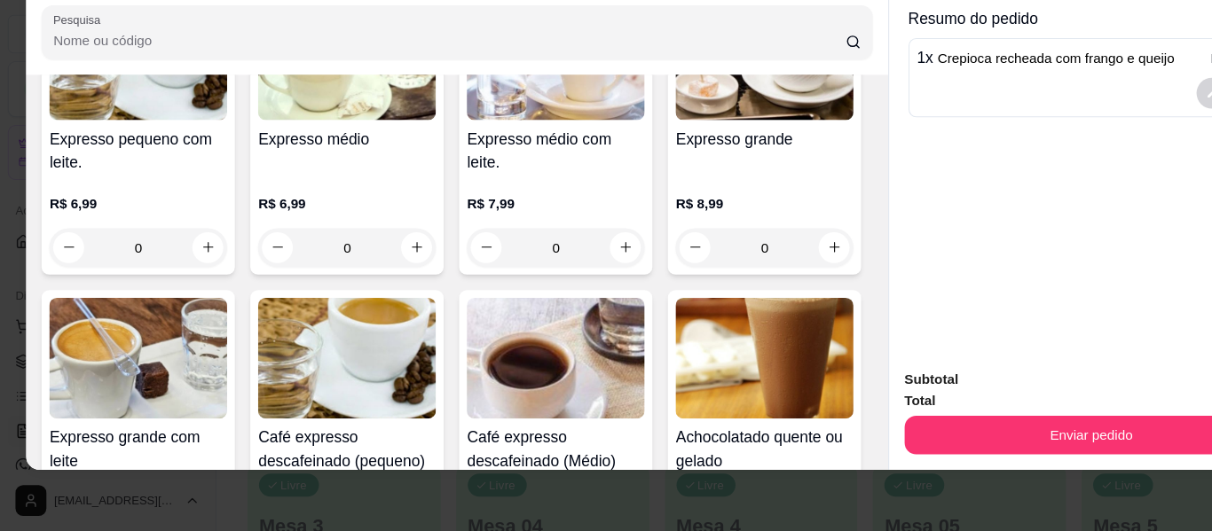
scroll to position [0, 0]
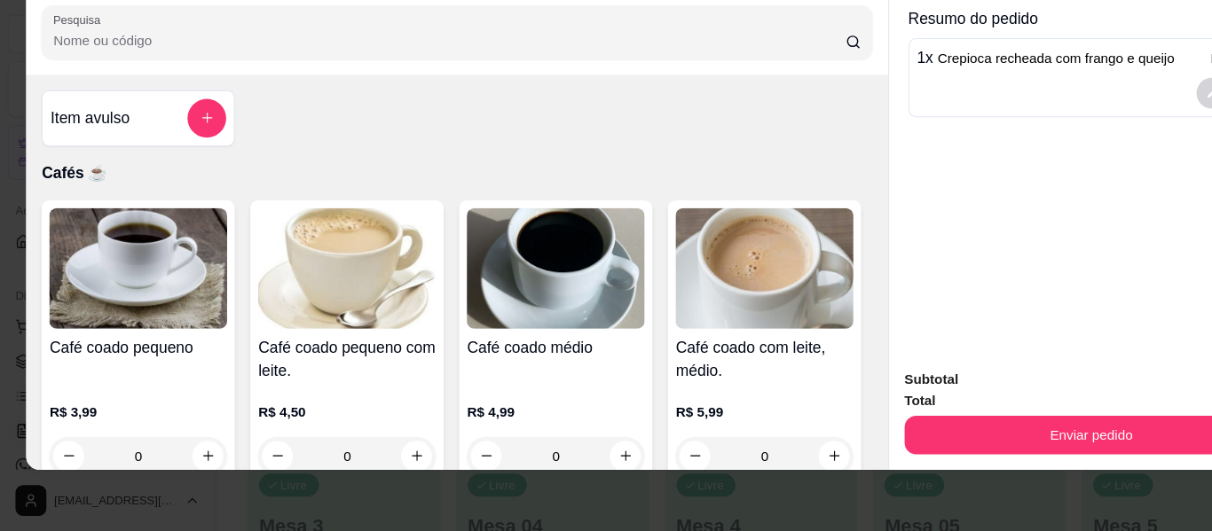
click at [834, 115] on div "1 x Crepioca recheada com frango e queijo R$ 18,99" at bounding box center [1002, 114] width 336 height 73
click at [184, 150] on icon "add-separate-item" at bounding box center [190, 151] width 13 height 13
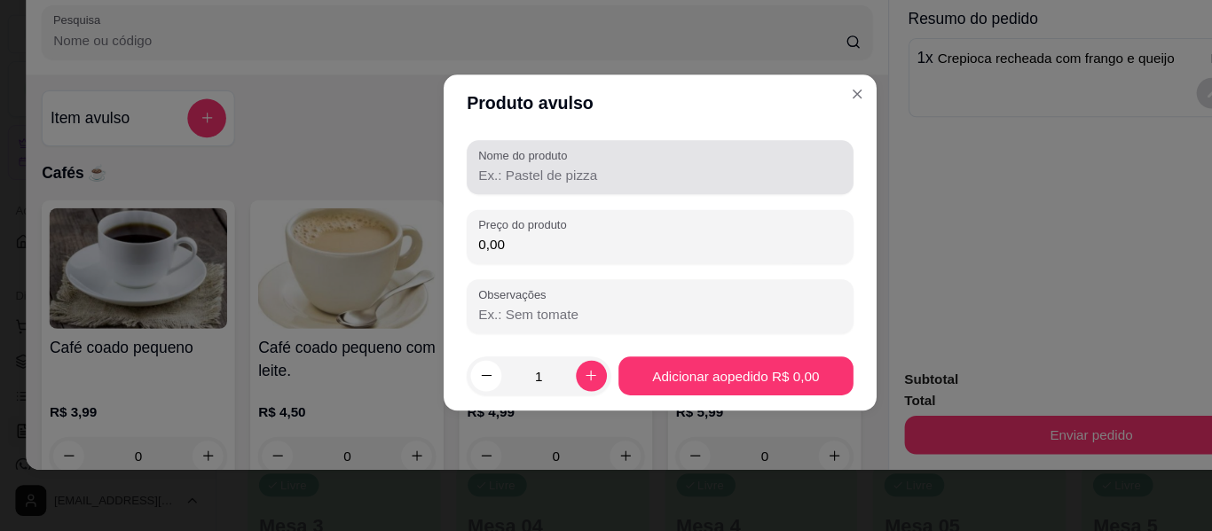
click at [734, 208] on input "Nome do produto" at bounding box center [606, 204] width 334 height 18
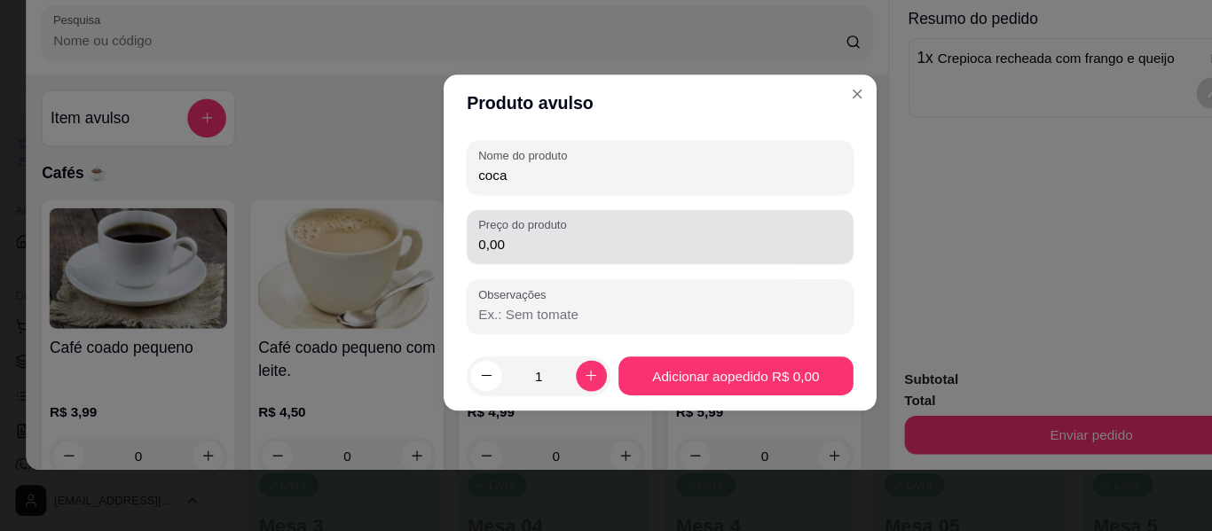
type input "coca"
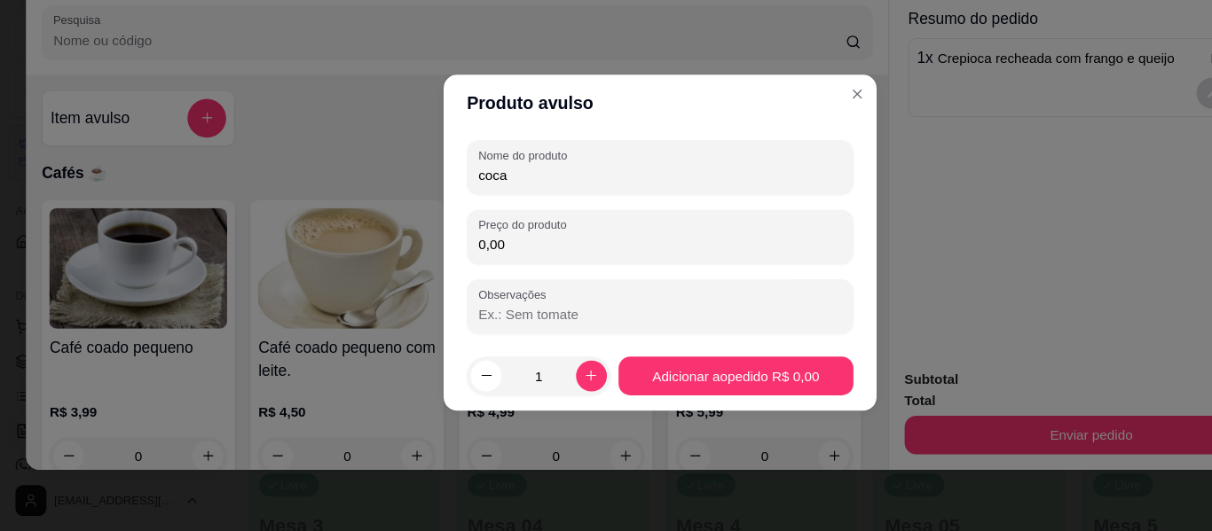
click at [705, 264] on input "0,00" at bounding box center [606, 268] width 334 height 18
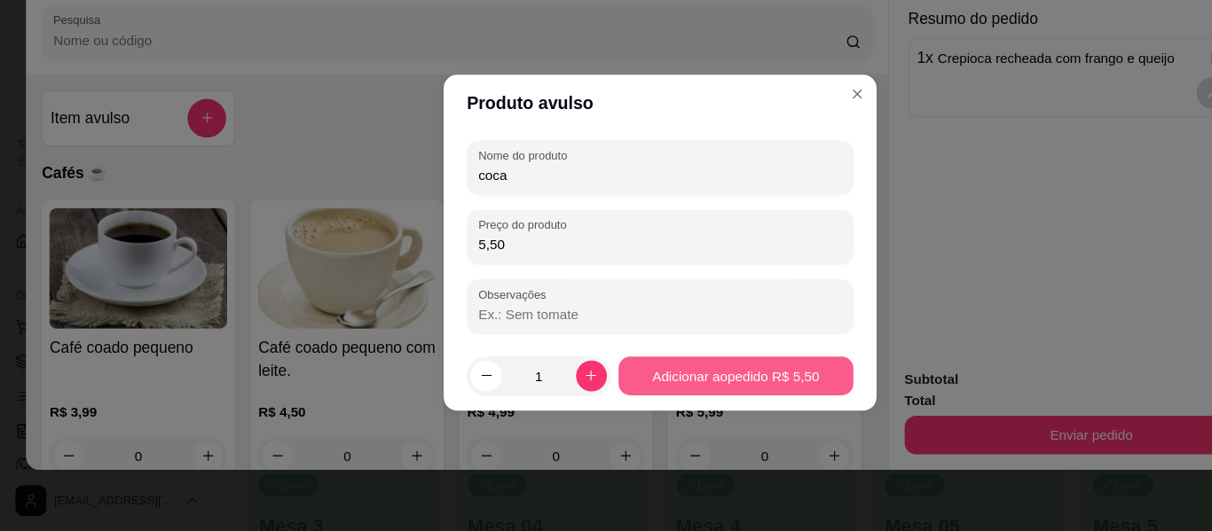
type input "5,50"
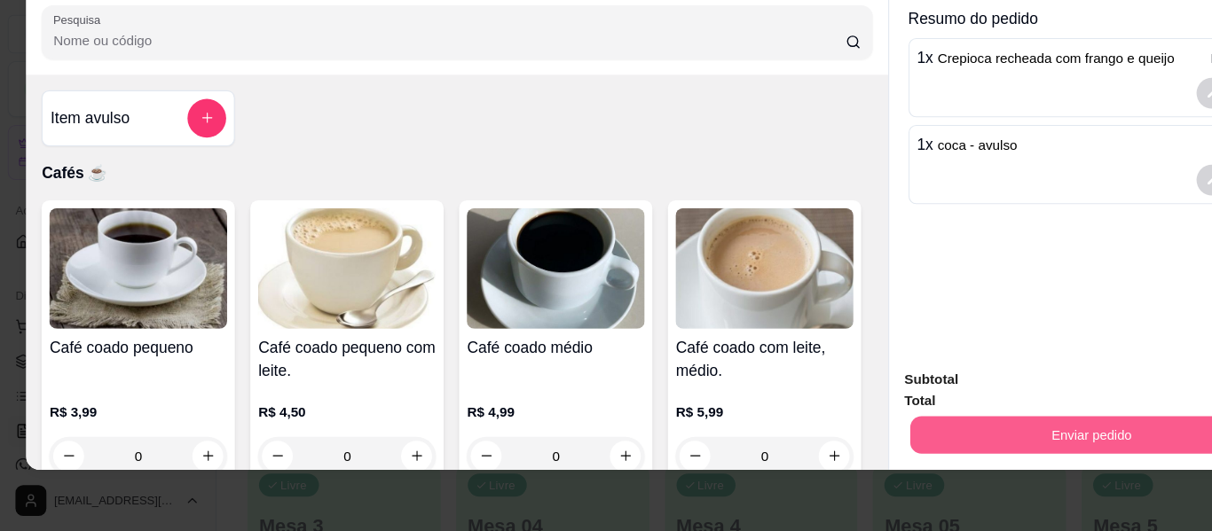
click at [864, 426] on button "Enviar pedido" at bounding box center [1001, 443] width 333 height 35
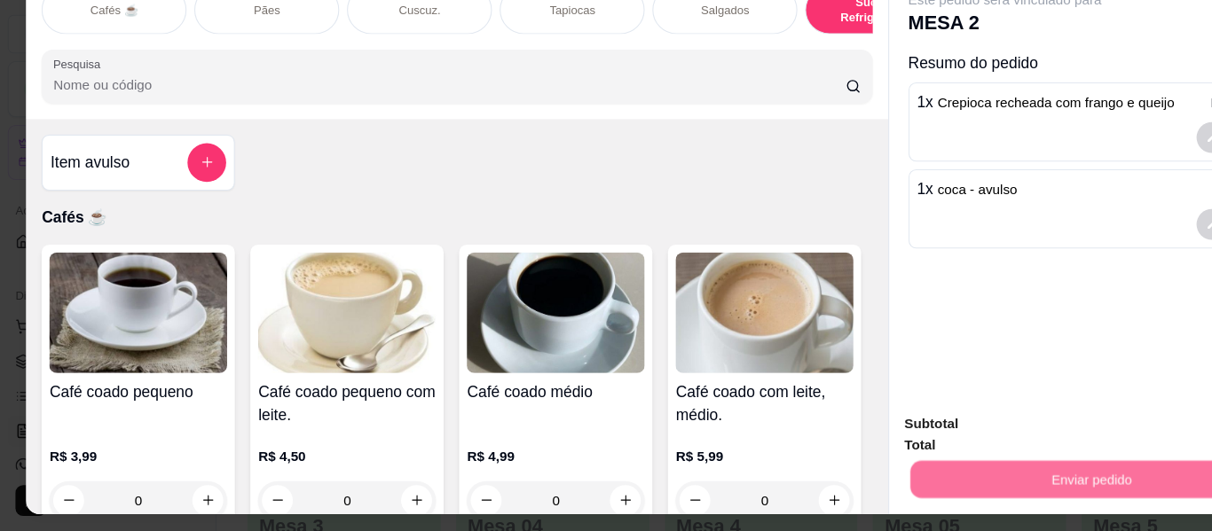
click at [892, 386] on button "Não registrar e enviar pedido" at bounding box center [851, 385] width 185 height 34
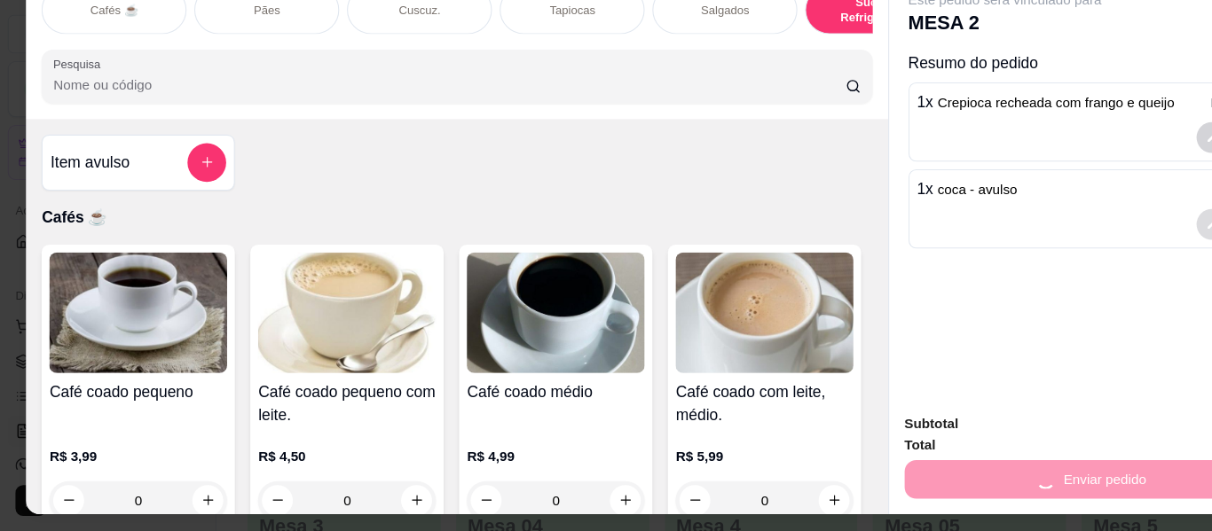
scroll to position [26, 0]
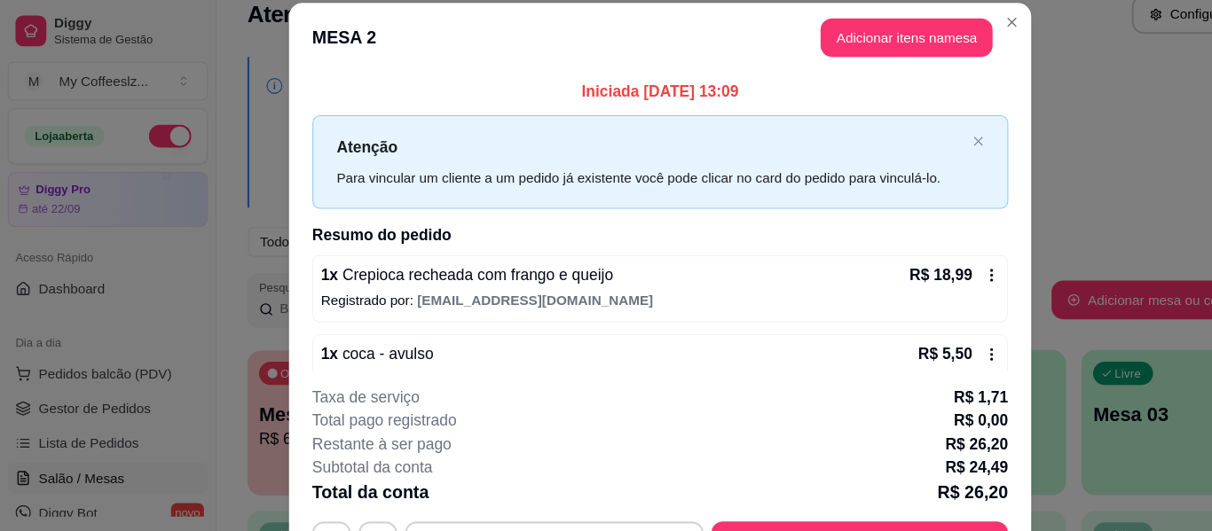
drag, startPoint x: 644, startPoint y: 217, endPoint x: 508, endPoint y: 190, distance: 138.5
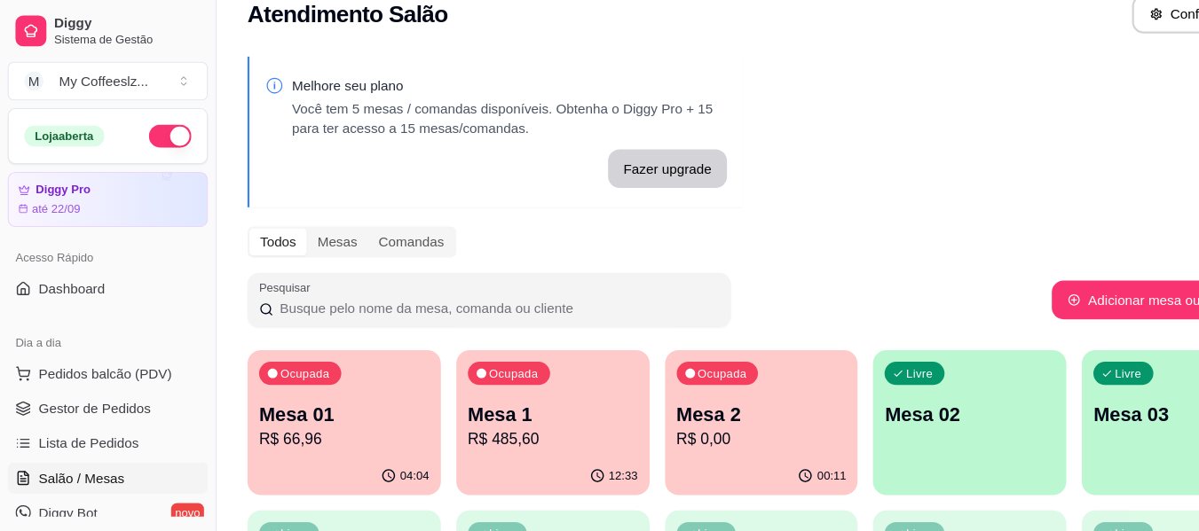
click at [657, 441] on div "00:11" at bounding box center [698, 438] width 177 height 35
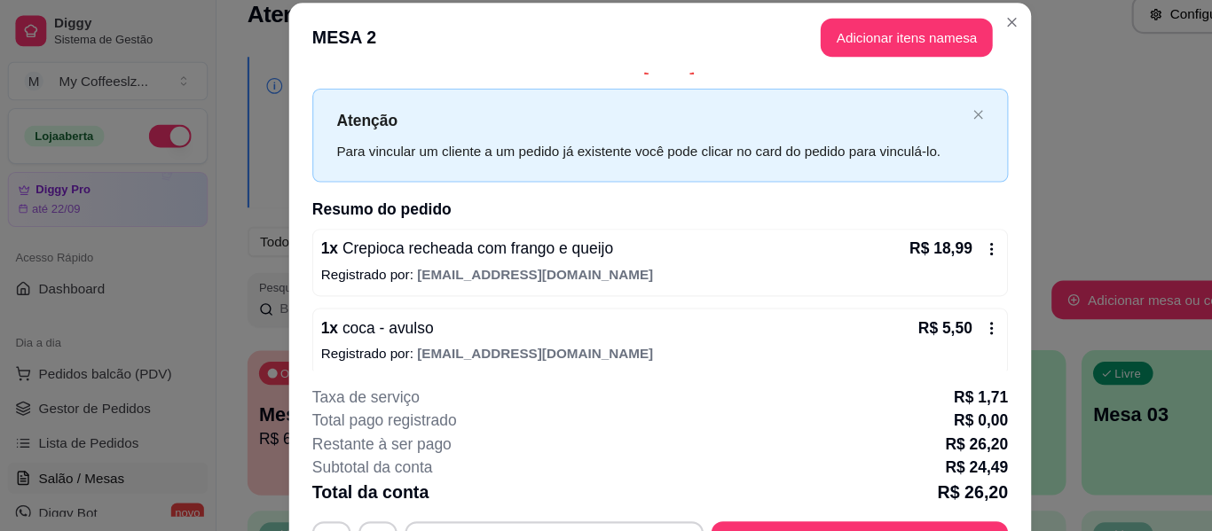
scroll to position [35, 0]
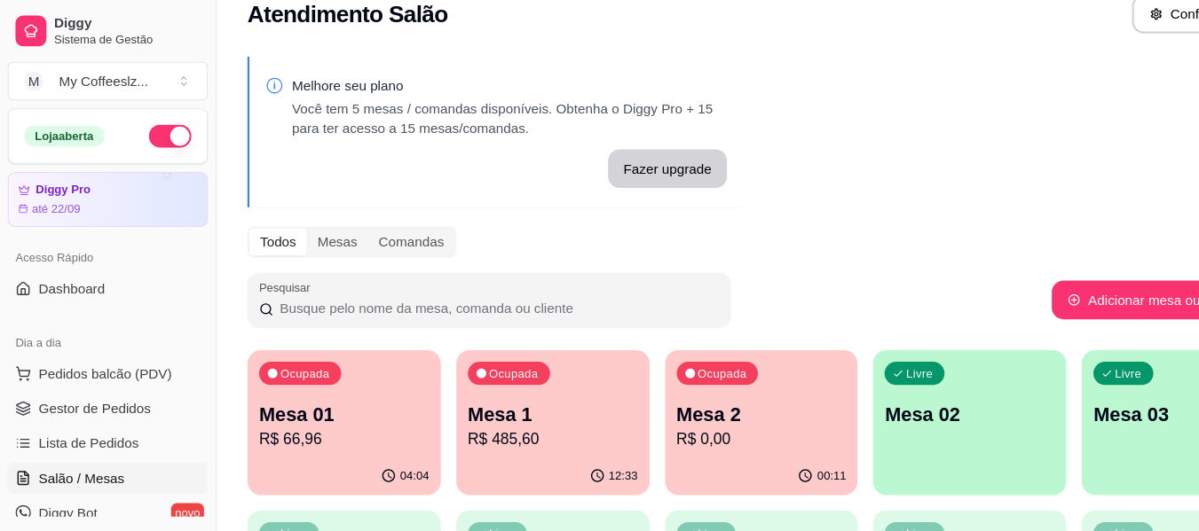
click at [902, 381] on p "Mesa 02" at bounding box center [890, 380] width 156 height 25
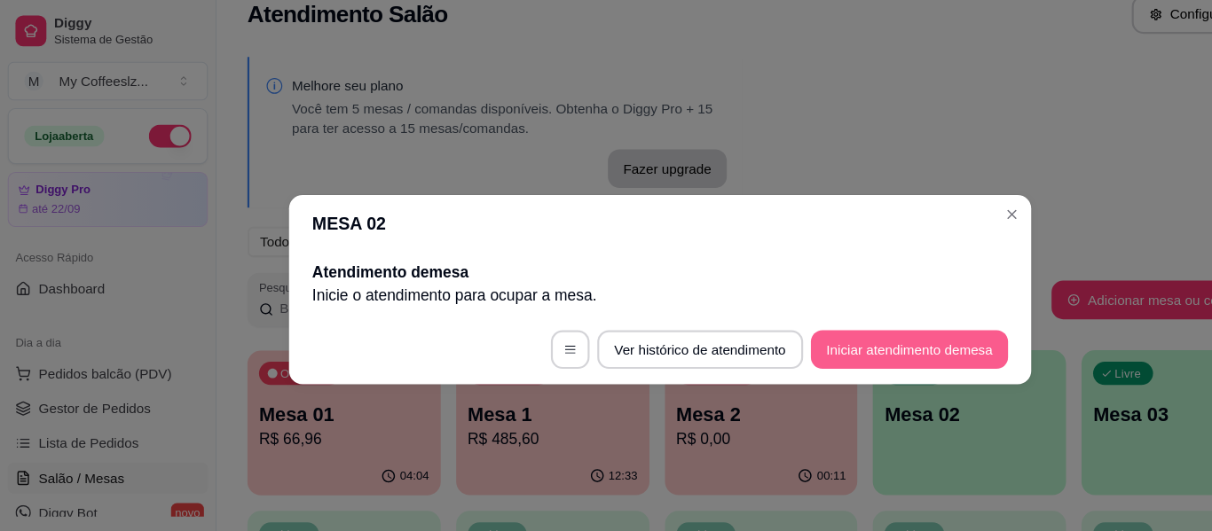
click at [824, 317] on button "Iniciar atendimento de mesa" at bounding box center [834, 320] width 181 height 35
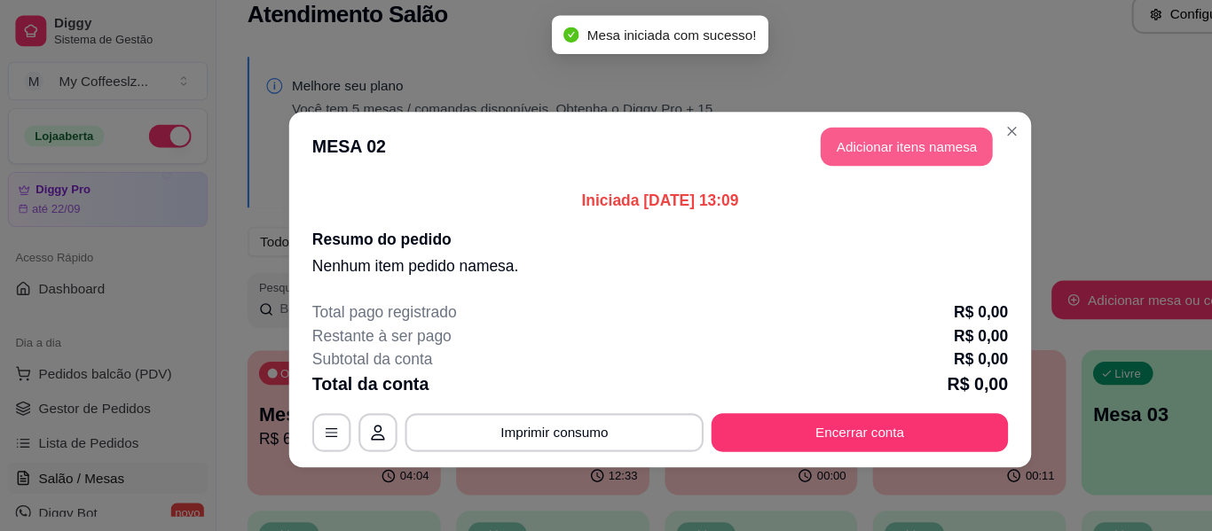
click at [796, 130] on button "Adicionar itens na mesa" at bounding box center [832, 134] width 158 height 35
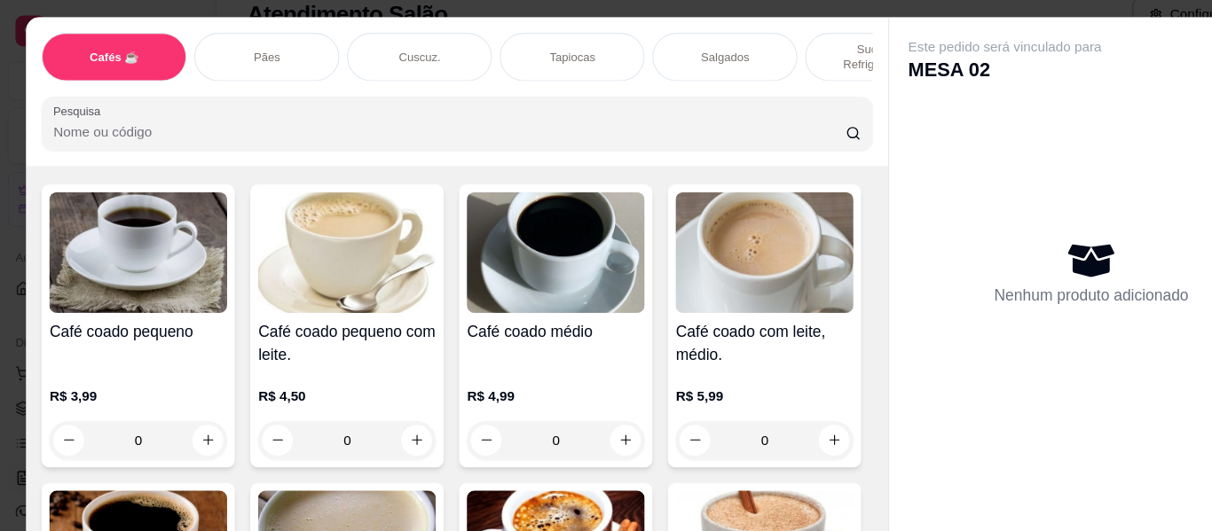
scroll to position [163, 0]
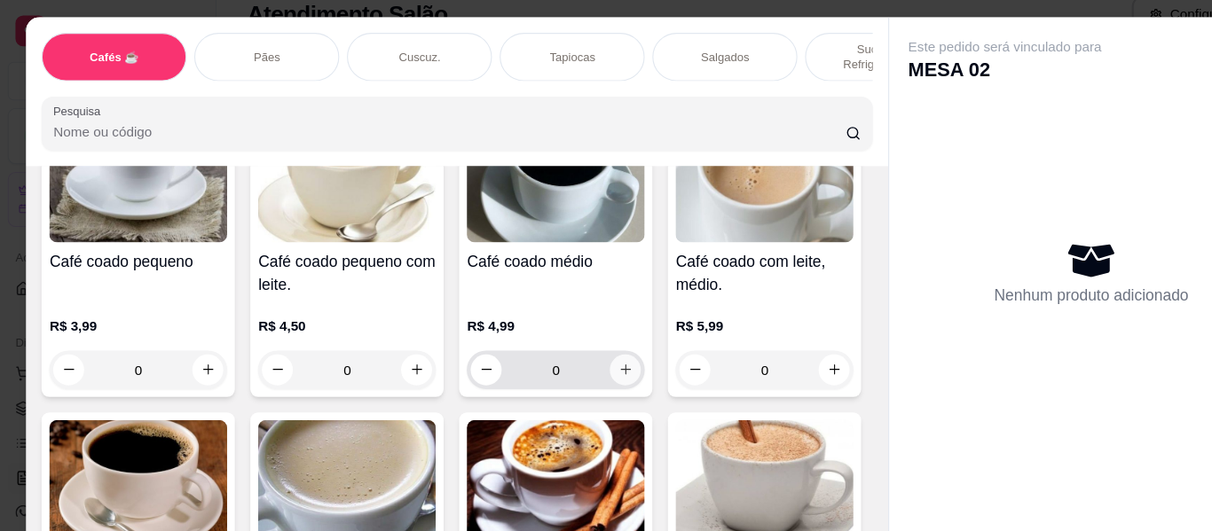
click at [572, 333] on icon "increase-product-quantity" at bounding box center [574, 339] width 13 height 13
type input "1"
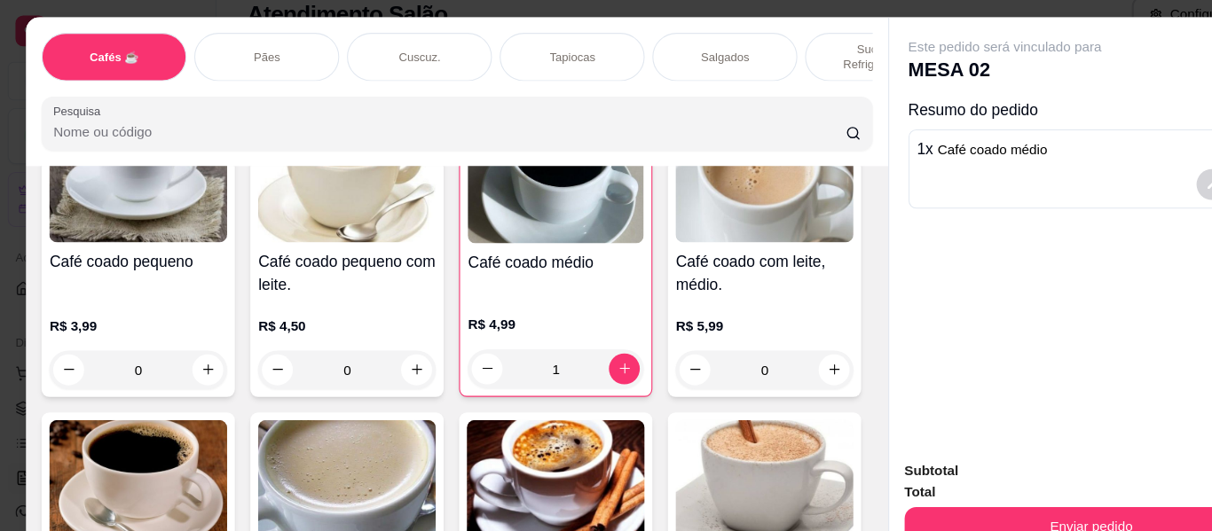
drag, startPoint x: 720, startPoint y: 232, endPoint x: 539, endPoint y: 231, distance: 181.0
drag, startPoint x: 908, startPoint y: 256, endPoint x: 731, endPoint y: 247, distance: 176.8
click at [682, 271] on div "Cafés ☕ Pães Cuscuz. Tapiocas Salgados Sucos e Refrigerantes Bolos e Tortas San…" at bounding box center [605, 265] width 1163 height 499
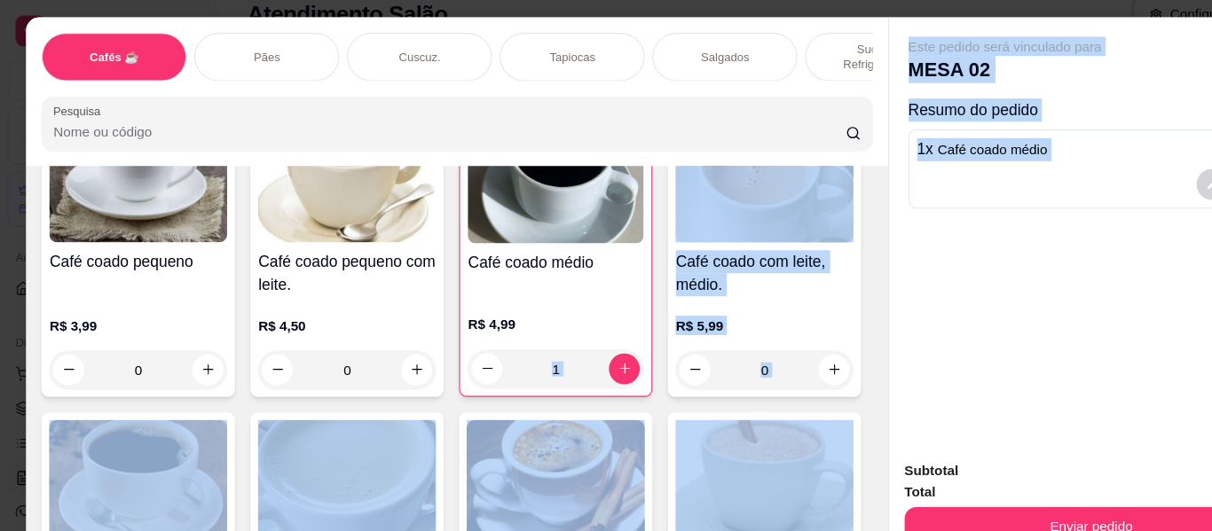
click at [963, 303] on div "Este pedido será vinculado para MESA 02 Resumo do pedido 1 x Café coado médio R…" at bounding box center [1002, 212] width 372 height 392
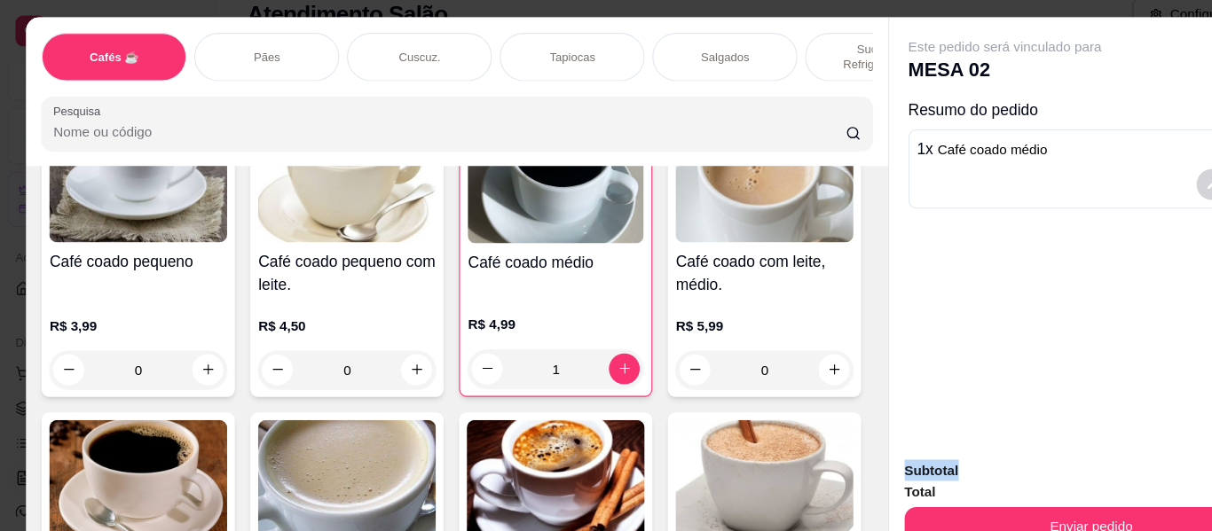
click at [963, 303] on div "Este pedido será vinculado para MESA 02 Resumo do pedido 1 x Café coado médio R…" at bounding box center [1002, 212] width 372 height 392
drag, startPoint x: 1092, startPoint y: 54, endPoint x: 866, endPoint y: 86, distance: 228.5
click at [866, 86] on div "Este pedido será vinculado para MESA 02 Resumo do pedido 1 x Café coado médio R…" at bounding box center [1002, 116] width 336 height 165
drag, startPoint x: 839, startPoint y: 455, endPoint x: 824, endPoint y: 397, distance: 60.5
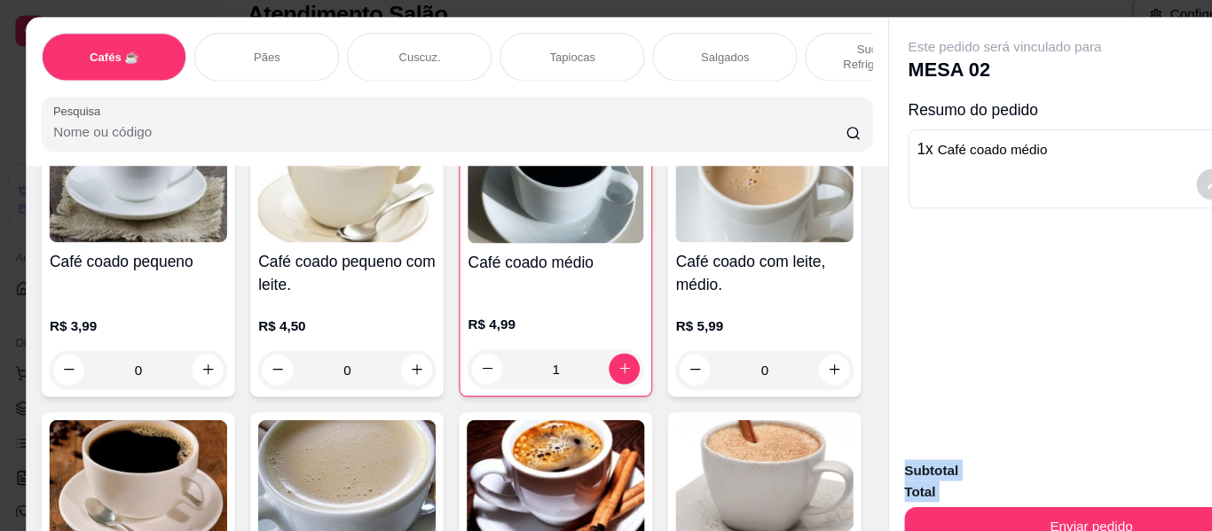
click at [824, 397] on div "Este pedido será vinculado para MESA 02 Resumo do pedido 1 x Café coado médio R…" at bounding box center [1001, 265] width 373 height 499
drag, startPoint x: 728, startPoint y: 10, endPoint x: 591, endPoint y: 12, distance: 136.6
click at [591, 16] on div "Cafés ☕ Pães Cuscuz. Tapiocas Salgados Sucos e Refrigerantes Bolos e Tortas San…" at bounding box center [419, 84] width 790 height 137
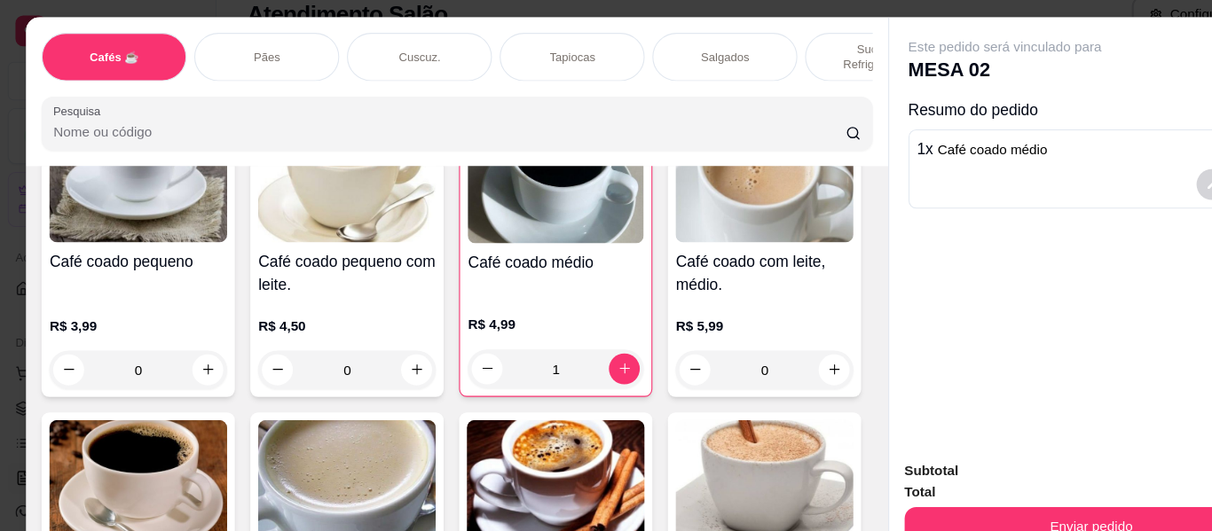
drag, startPoint x: 27, startPoint y: 71, endPoint x: 0, endPoint y: 20, distance: 57.9
click at [0, 20] on div "Cafés ☕ Pães Cuscuz. Tapiocas Salgados Sucos e Refrigerantes Bolos e Tortas San…" at bounding box center [606, 265] width 1212 height 531
drag, startPoint x: 1034, startPoint y: 432, endPoint x: 927, endPoint y: 360, distance: 128.4
click at [927, 360] on div "Este pedido será vinculado para MESA 02 Resumo do pedido 1 x Café coado médio R…" at bounding box center [1001, 265] width 373 height 499
drag, startPoint x: 28, startPoint y: 17, endPoint x: 13, endPoint y: 2, distance: 21.3
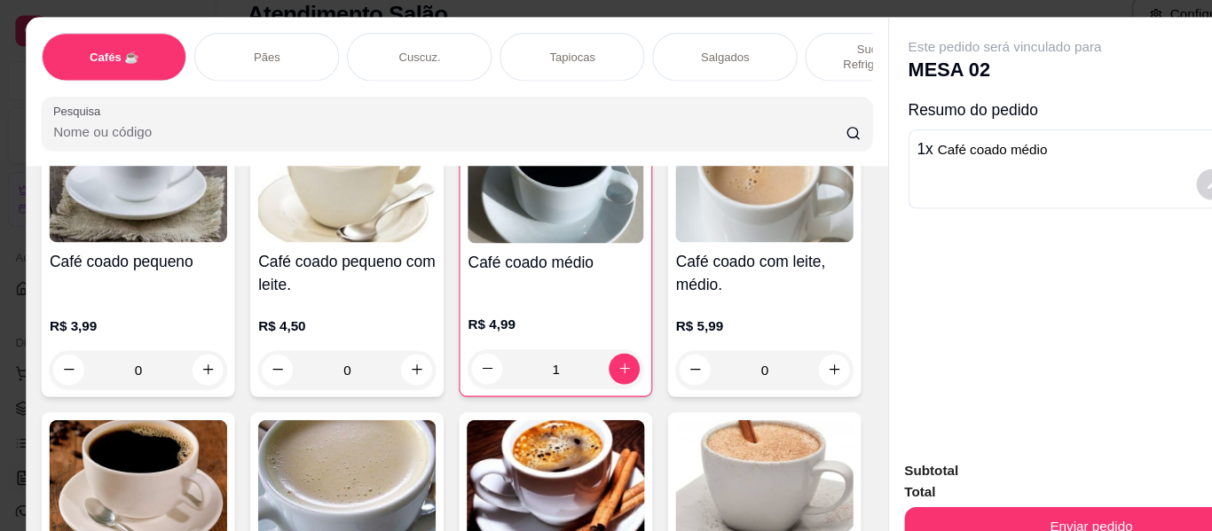
click at [13, 2] on div "Cafés ☕ Pães Cuscuz. Tapiocas Salgados Sucos e Refrigerantes Bolos e Tortas San…" at bounding box center [606, 265] width 1212 height 531
